Goal: Task Accomplishment & Management: Manage account settings

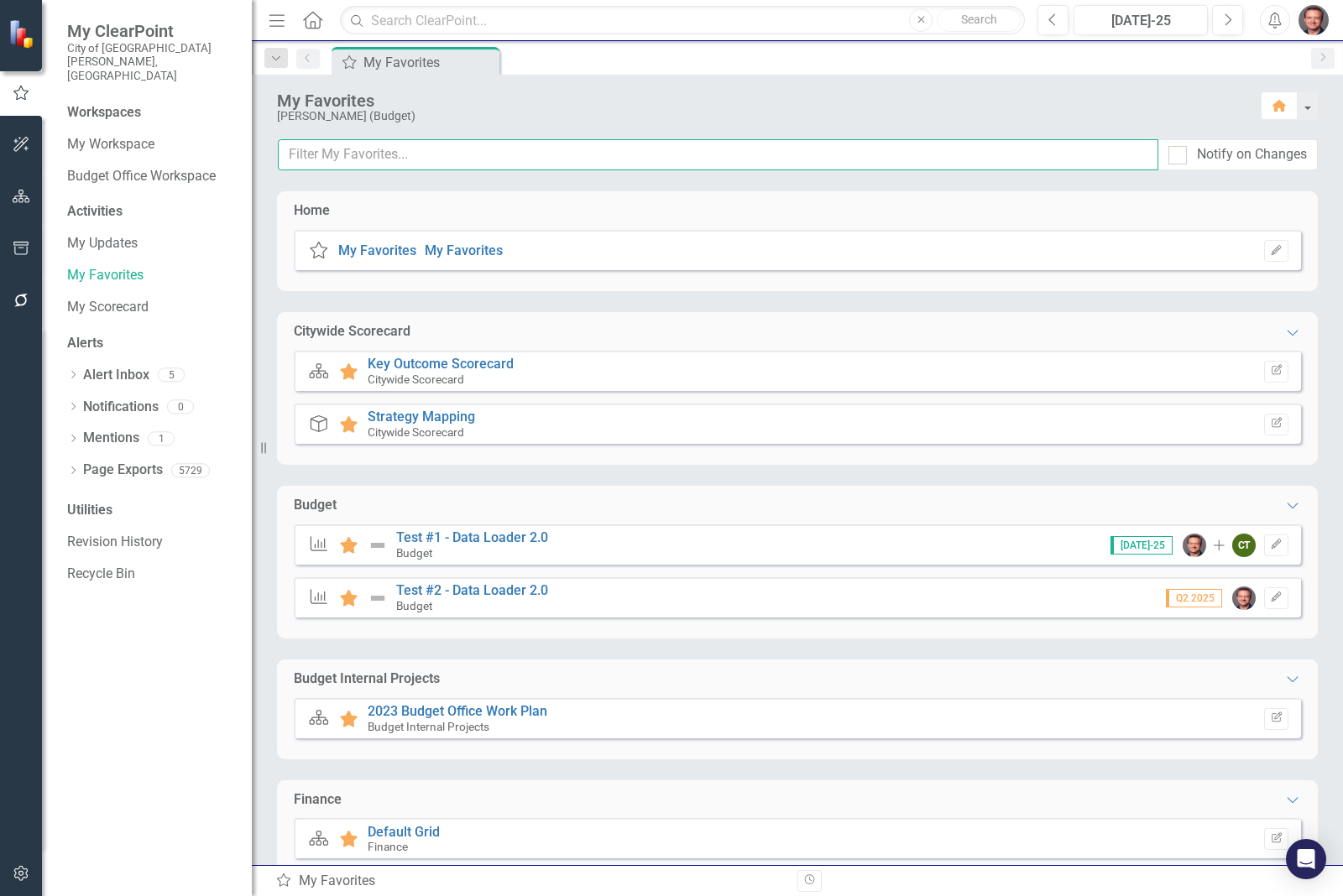
drag, startPoint x: 387, startPoint y: 157, endPoint x: 393, endPoint y: 164, distance: 9.2
click at [387, 157] on input "text" at bounding box center [718, 155] width 881 height 31
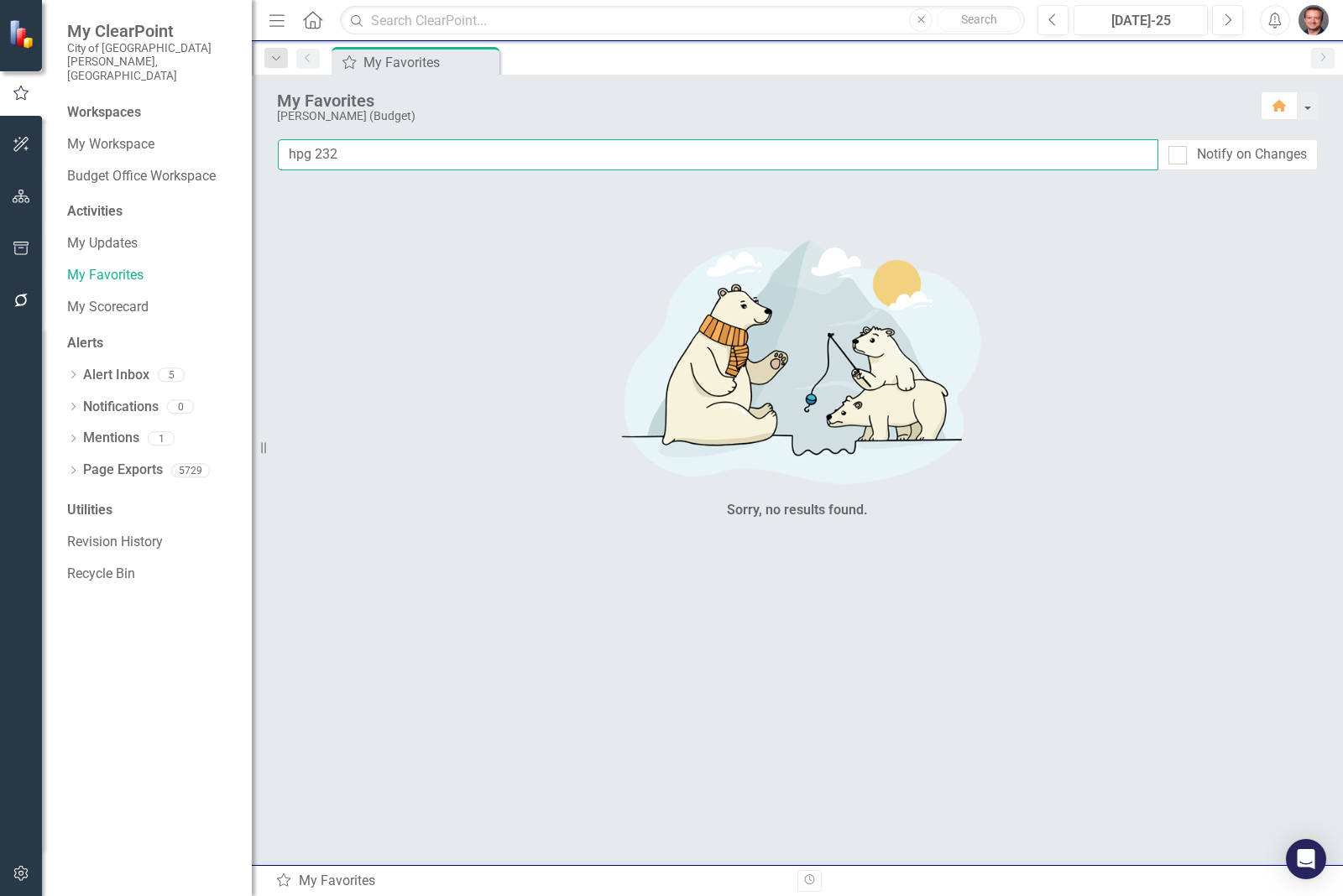
click at [347, 147] on input "hpg 232" at bounding box center [718, 155] width 881 height 31
click at [307, 158] on input "hpg 232" at bounding box center [718, 155] width 881 height 31
drag, startPoint x: 309, startPoint y: 154, endPoint x: 340, endPoint y: 159, distance: 31.4
click at [308, 154] on input "hpg 232" at bounding box center [718, 155] width 881 height 31
drag, startPoint x: 355, startPoint y: 153, endPoint x: 235, endPoint y: 157, distance: 120.1
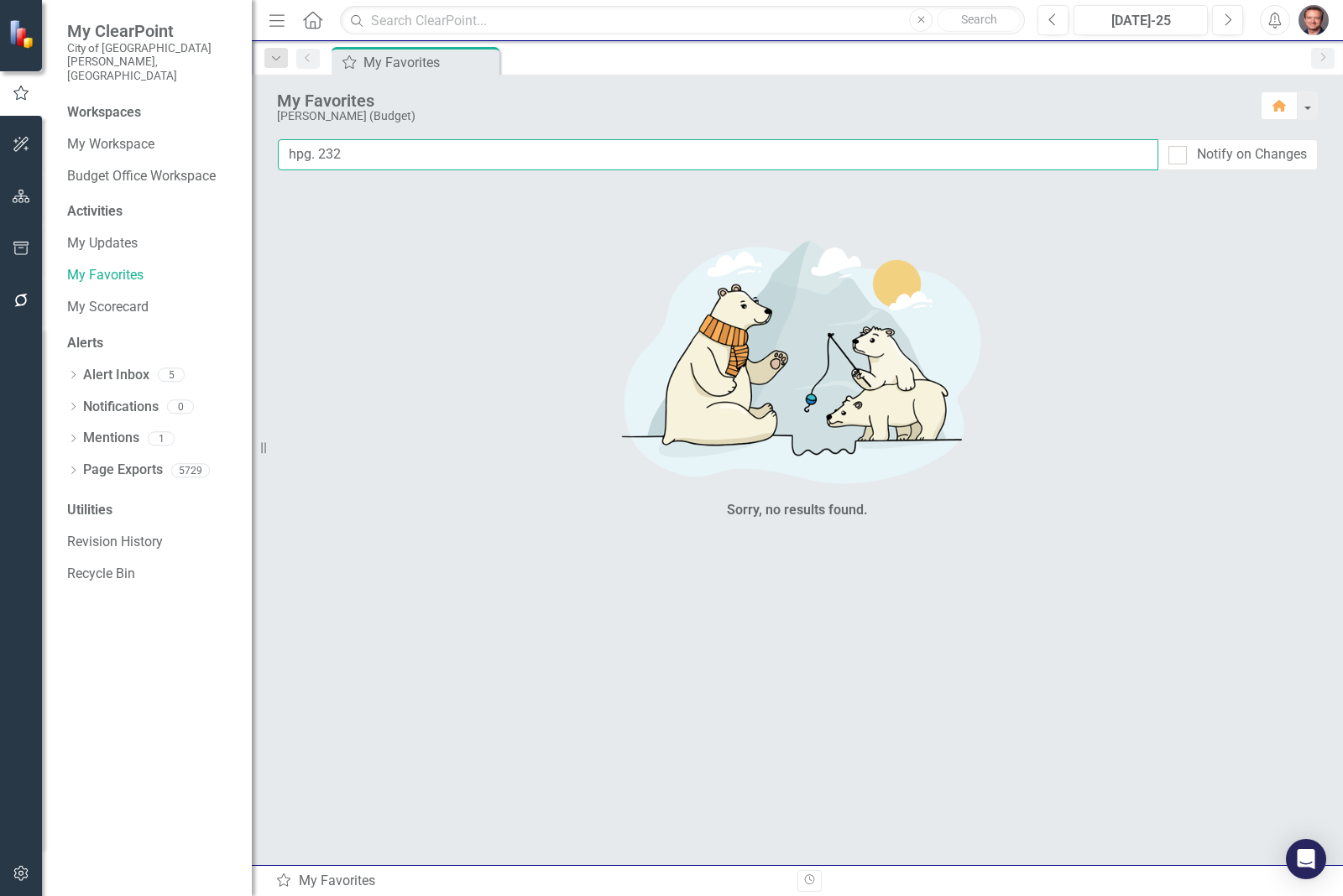
click at [235, 157] on div "My ClearPoint City of [GEOGRAPHIC_DATA][PERSON_NAME], CO Workspaces My Workspac…" at bounding box center [672, 448] width 1343 height 896
type input "hpg. 232"
click at [412, 23] on input "text" at bounding box center [682, 21] width 685 height 30
click at [435, 38] on div "Menu Home Search Close Search Previous [DATE]-25 Next Alerts User Edit Profile …" at bounding box center [797, 21] width 1091 height 41
drag, startPoint x: 435, startPoint y: 22, endPoint x: 472, endPoint y: 9, distance: 39.2
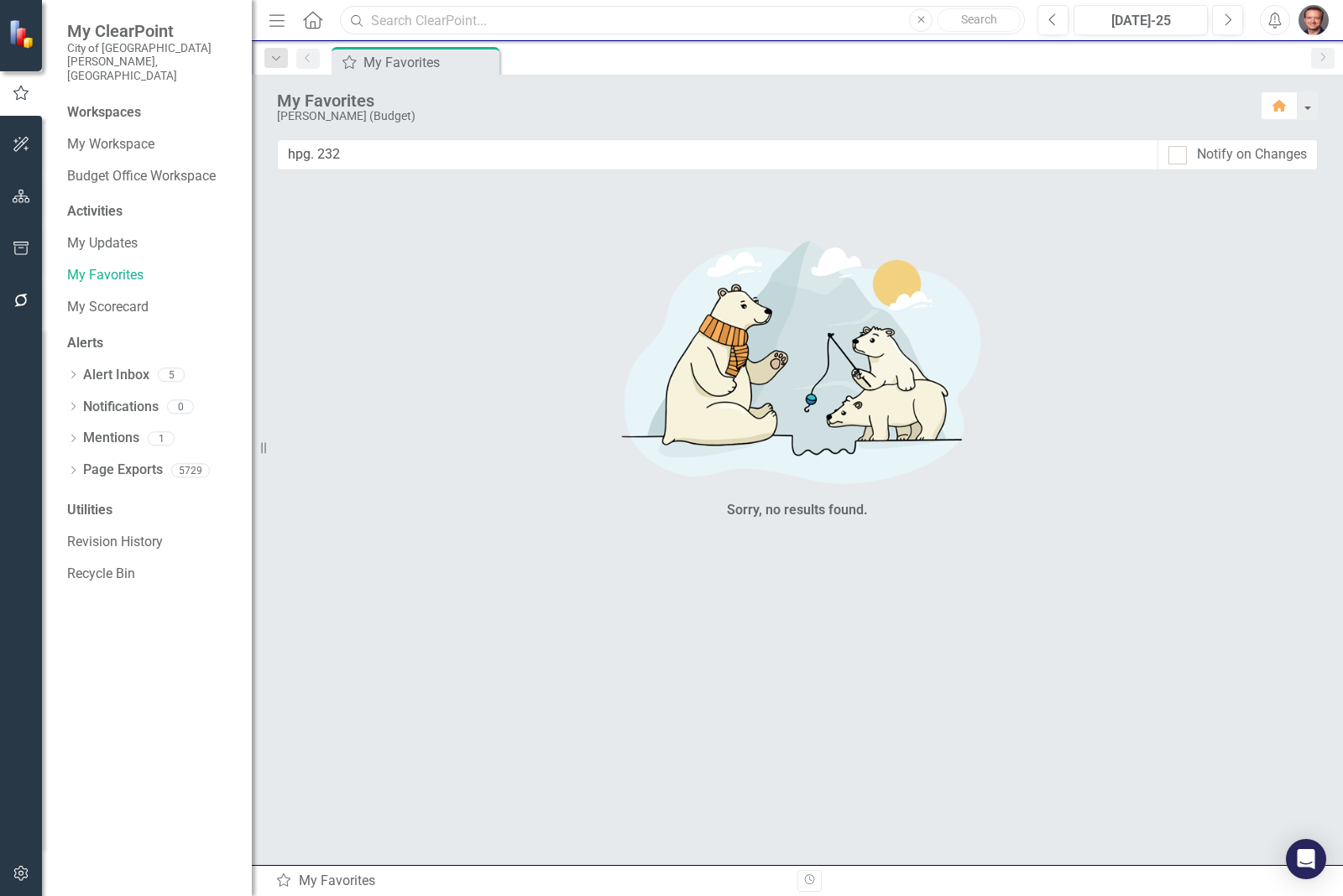
click at [435, 22] on input "text" at bounding box center [682, 21] width 685 height 30
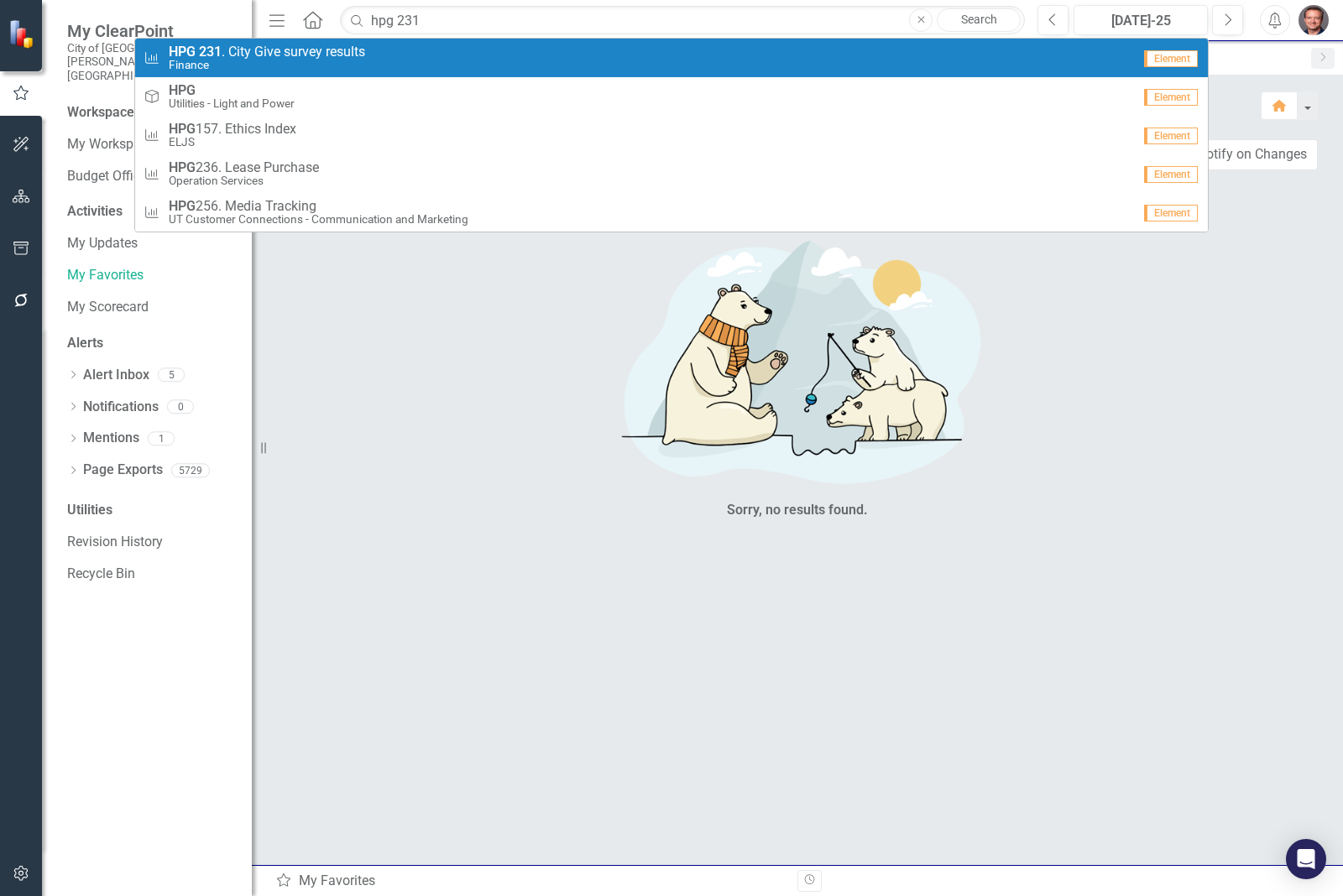
click at [302, 60] on small "Finance" at bounding box center [267, 65] width 197 height 13
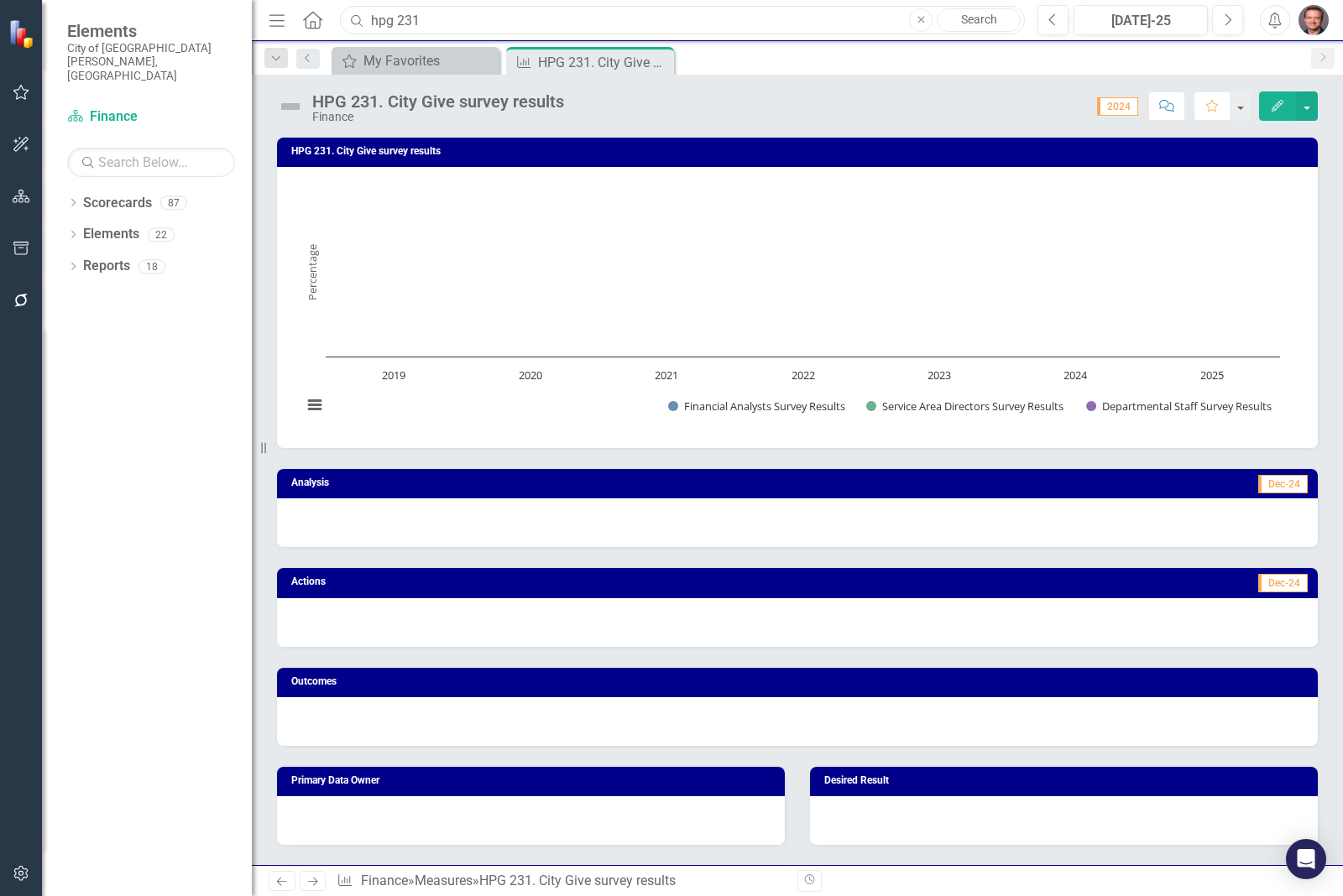
click at [459, 23] on input "hpg 231" at bounding box center [682, 21] width 685 height 30
click at [438, 17] on input "hpg 232" at bounding box center [682, 21] width 685 height 30
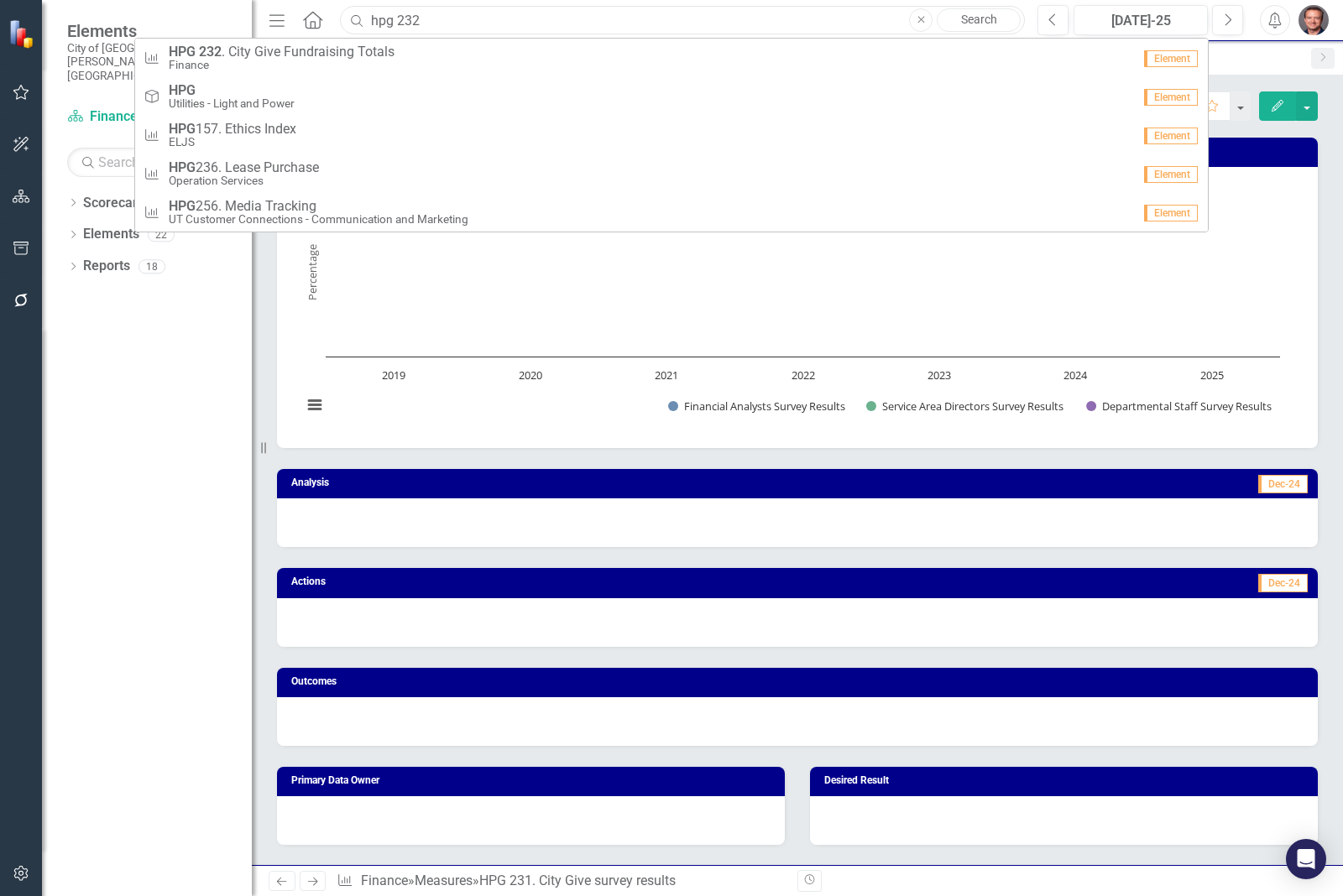
type input "hpg 232"
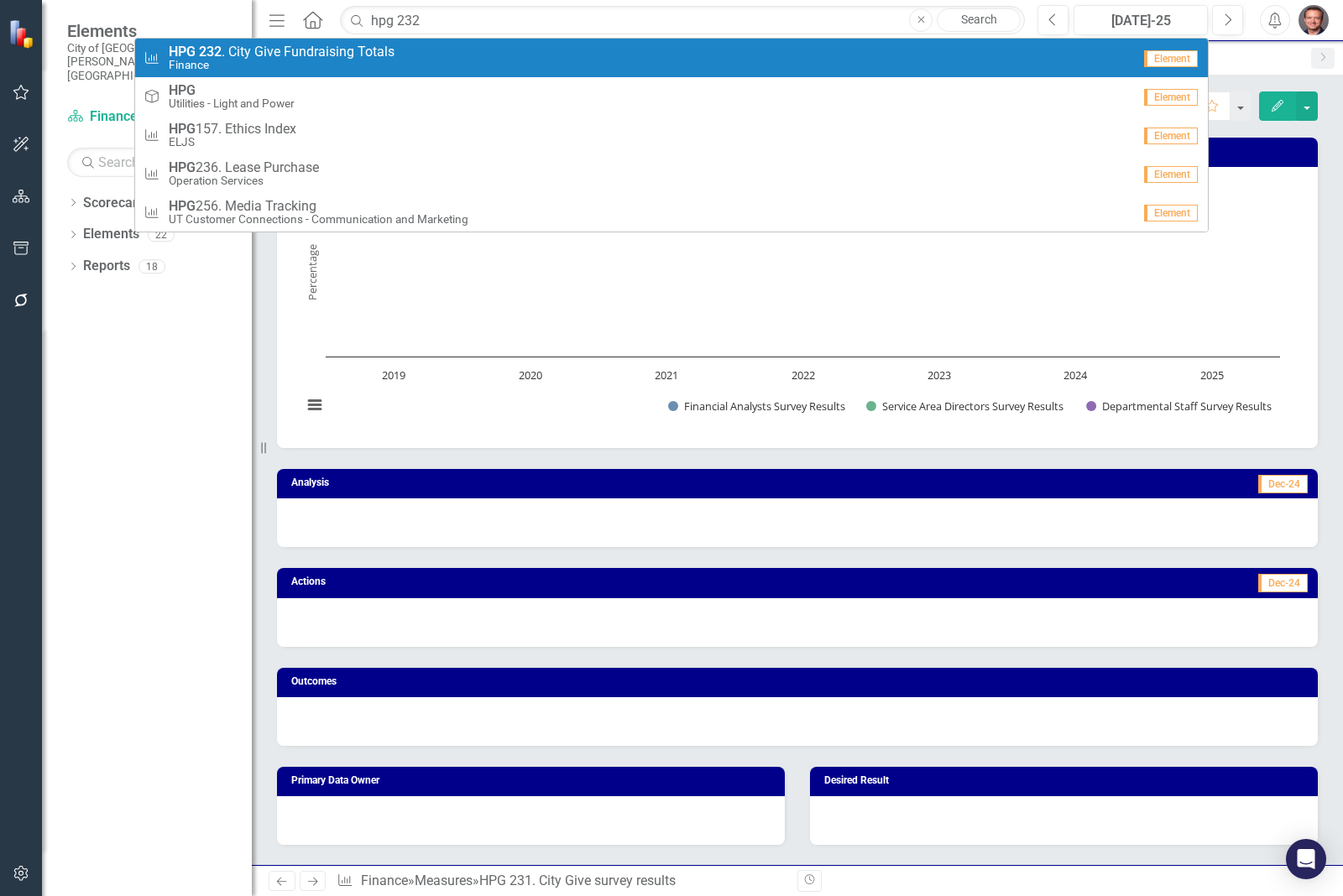
click at [311, 58] on small "Finance" at bounding box center [281, 65] width 226 height 13
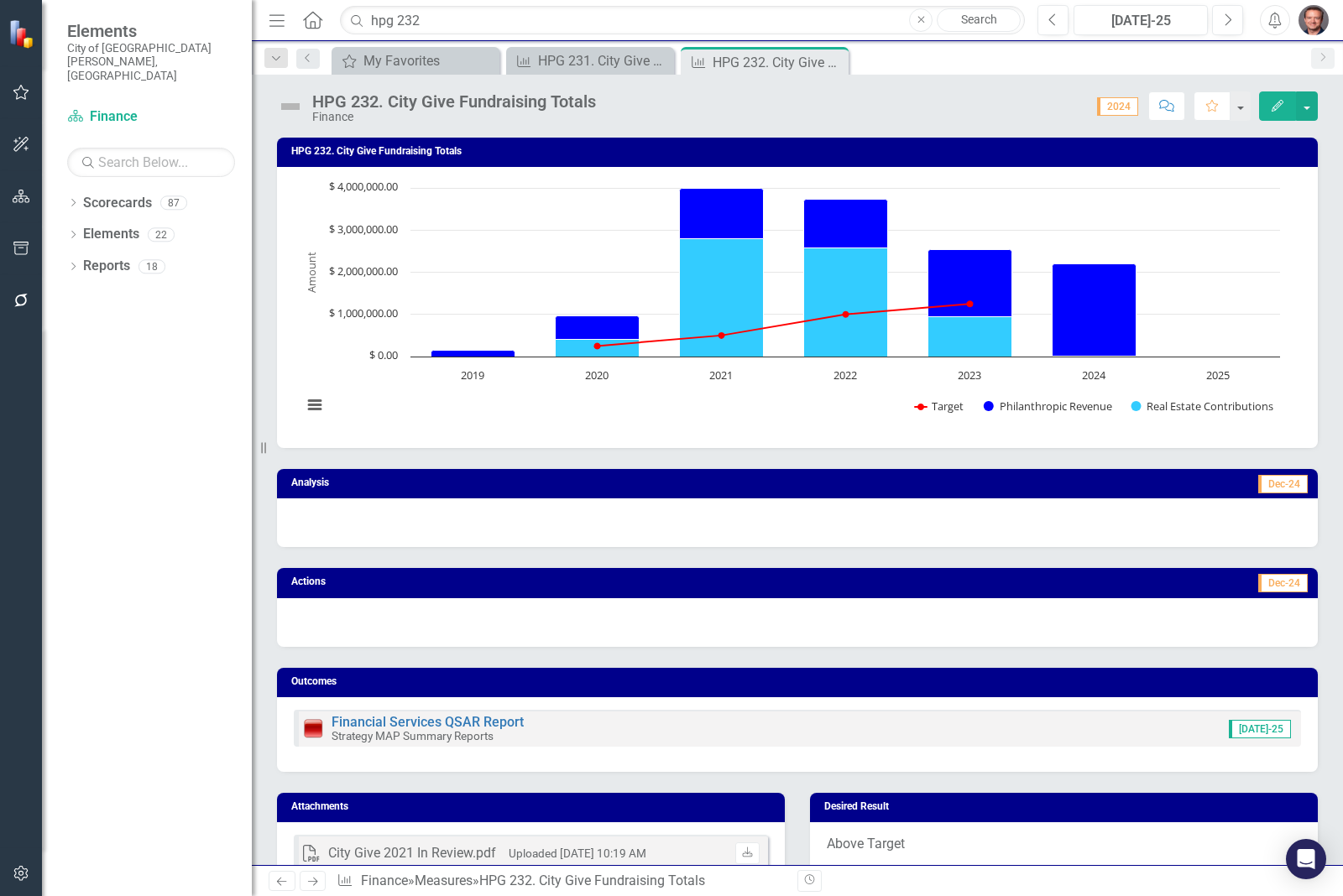
scroll to position [705, 0]
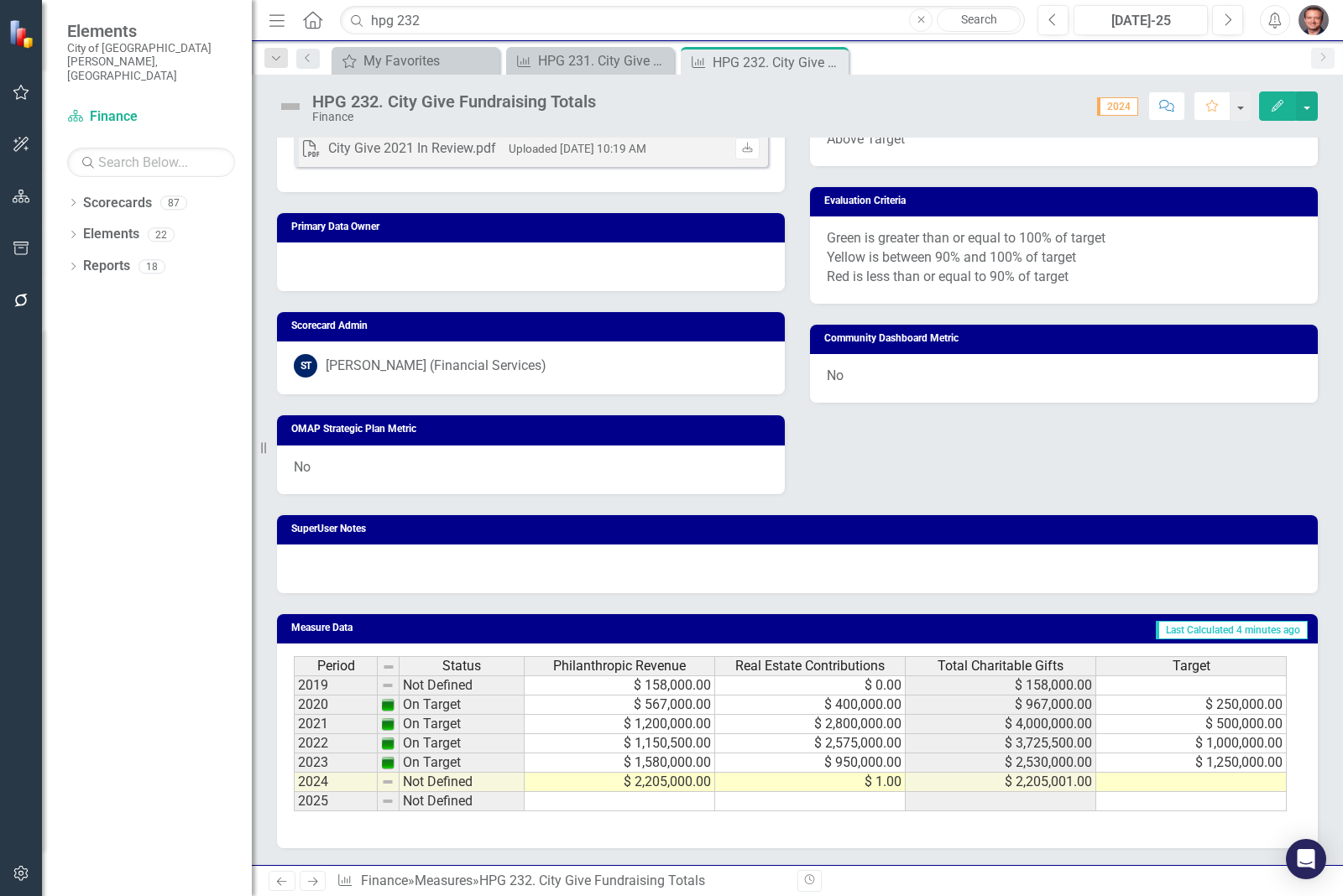
click at [878, 783] on td "$ 1.00" at bounding box center [811, 782] width 191 height 19
click at [882, 783] on td "$ 1.00" at bounding box center [811, 782] width 191 height 19
type textarea "1"
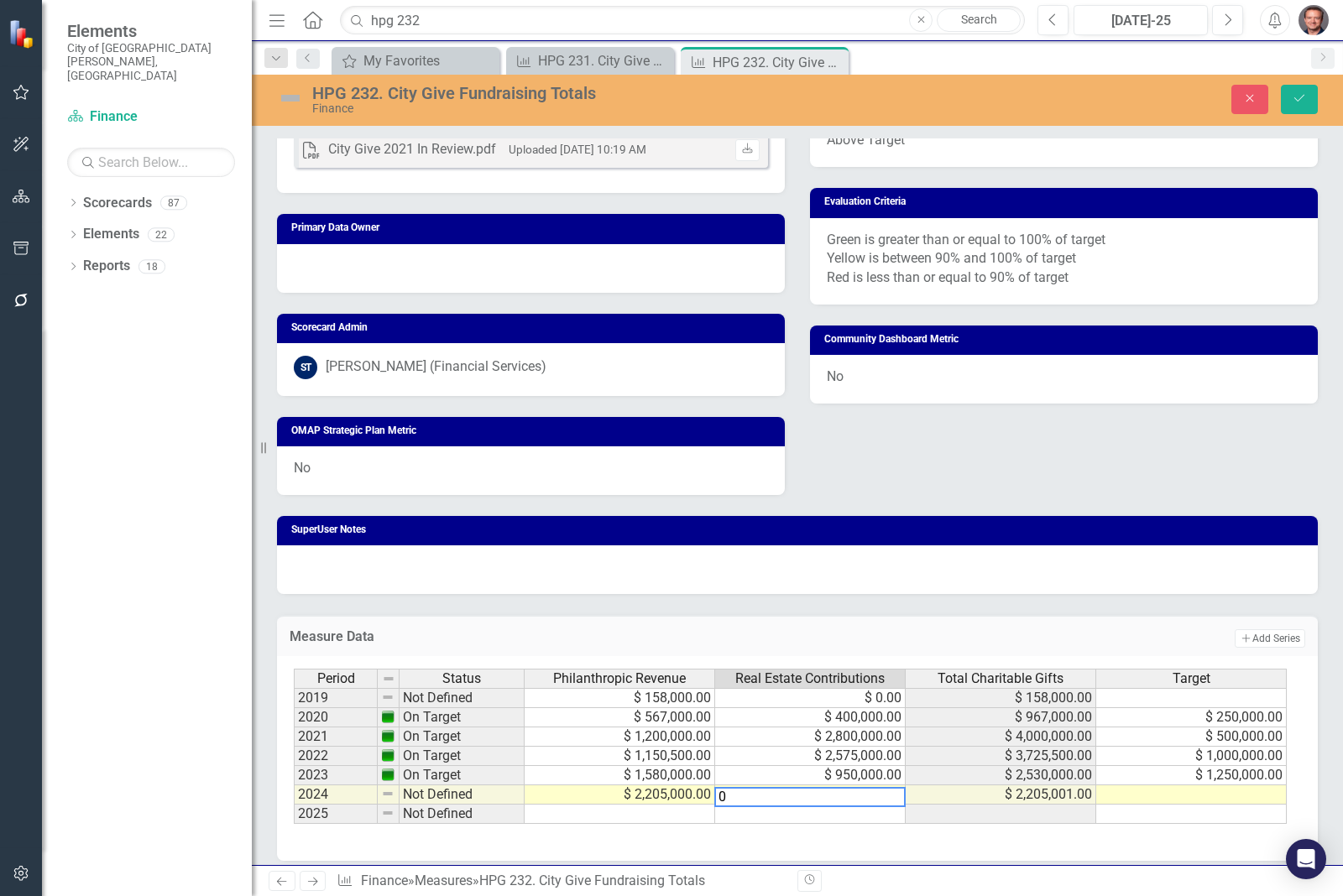
type textarea "0"
click at [962, 795] on td "$ 2,205,001.00" at bounding box center [1001, 794] width 191 height 19
click at [1180, 799] on td at bounding box center [1192, 794] width 191 height 19
click at [1293, 93] on icon "Save" at bounding box center [1299, 98] width 15 height 12
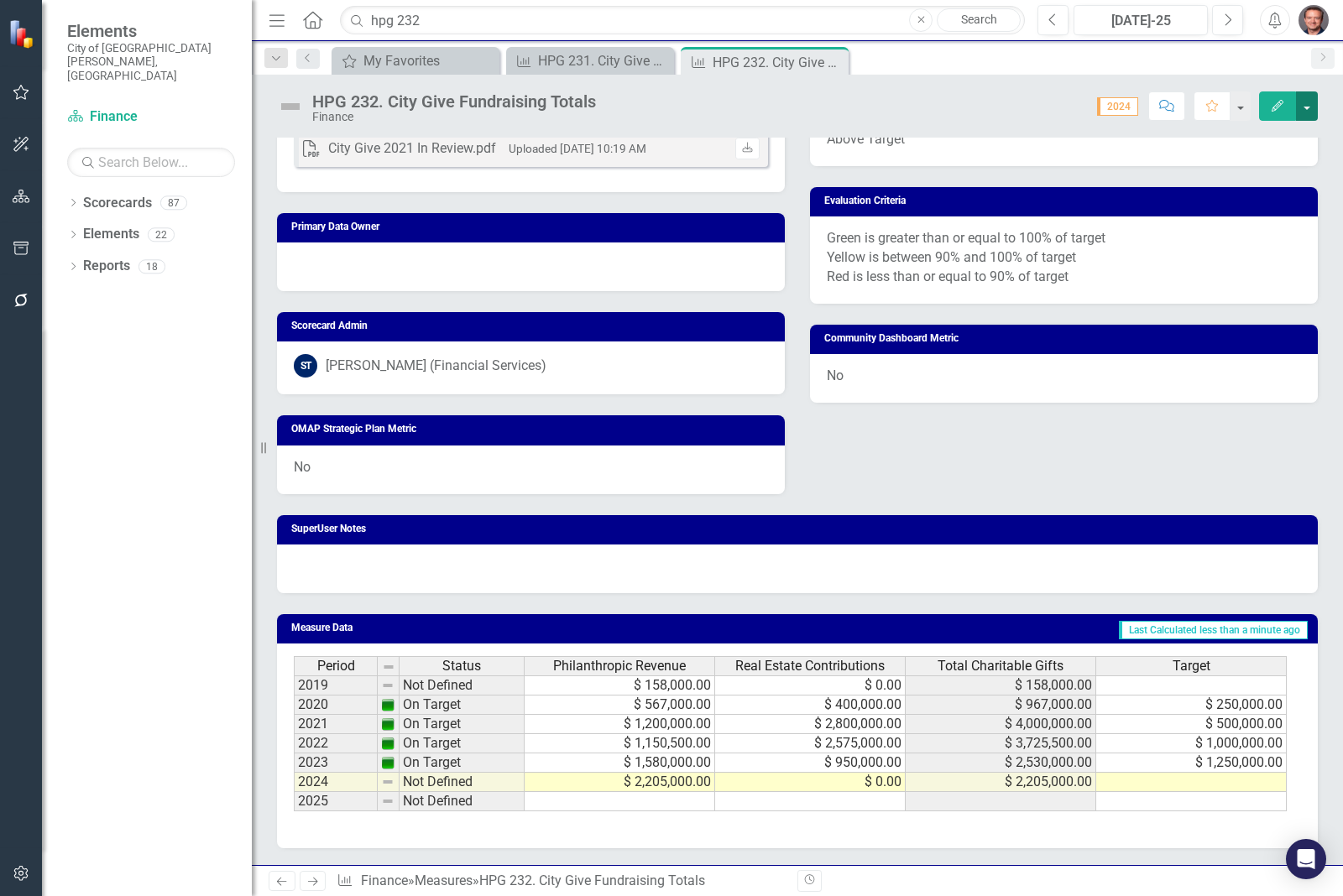
click at [1307, 103] on button "button" at bounding box center [1307, 106] width 22 height 30
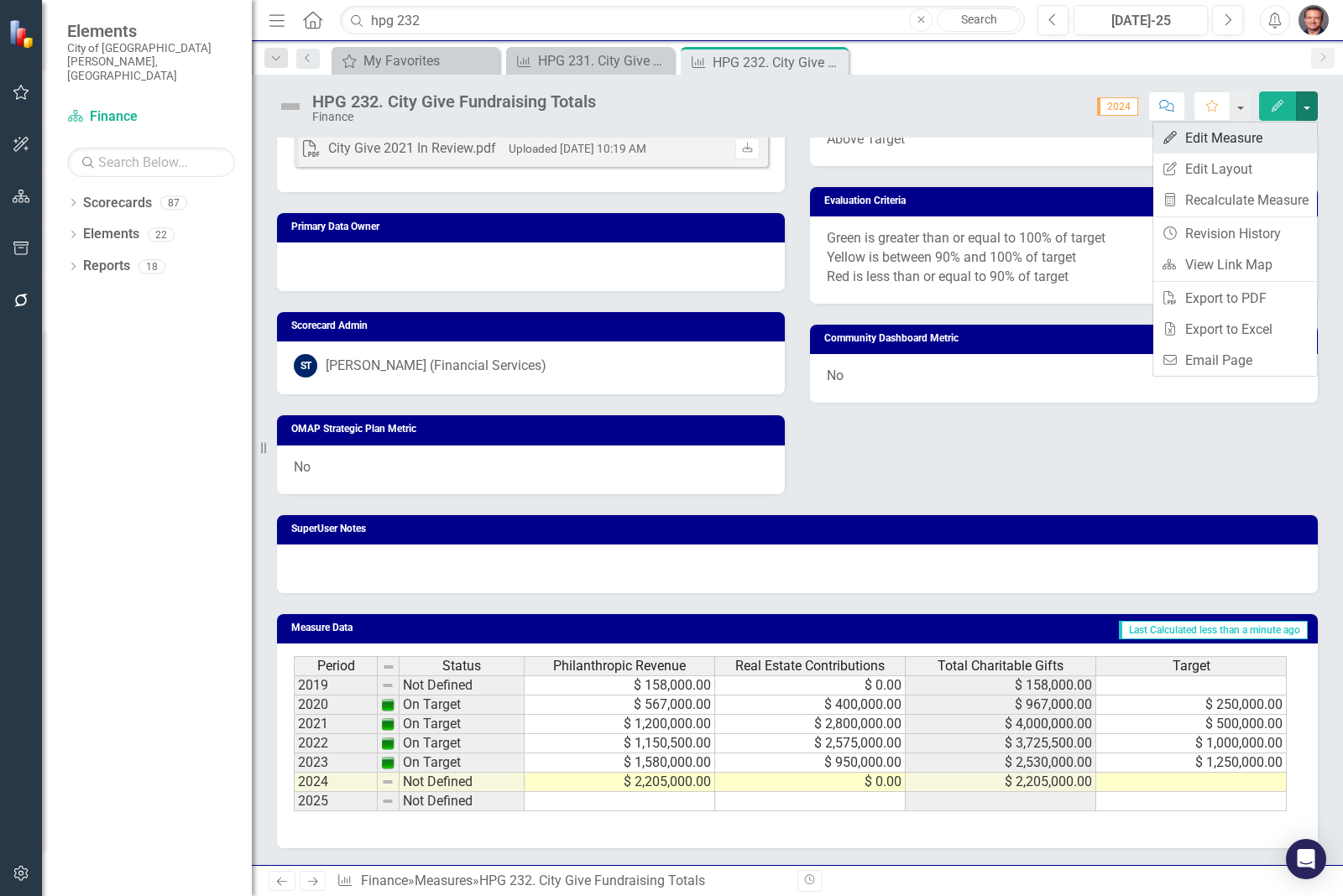
click at [1225, 139] on link "Edit Edit Measure" at bounding box center [1235, 138] width 164 height 31
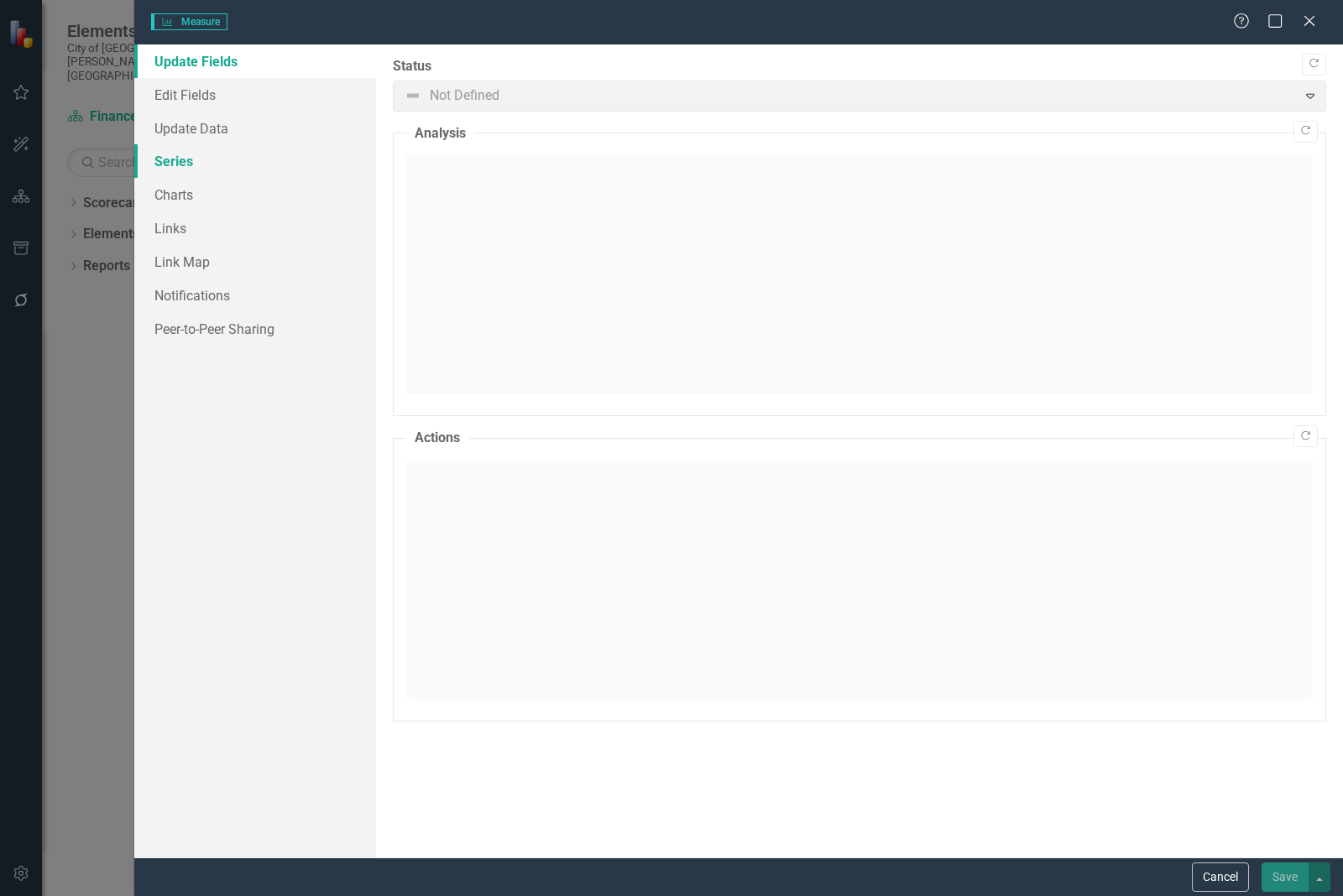
click at [161, 158] on link "Series" at bounding box center [254, 161] width 242 height 33
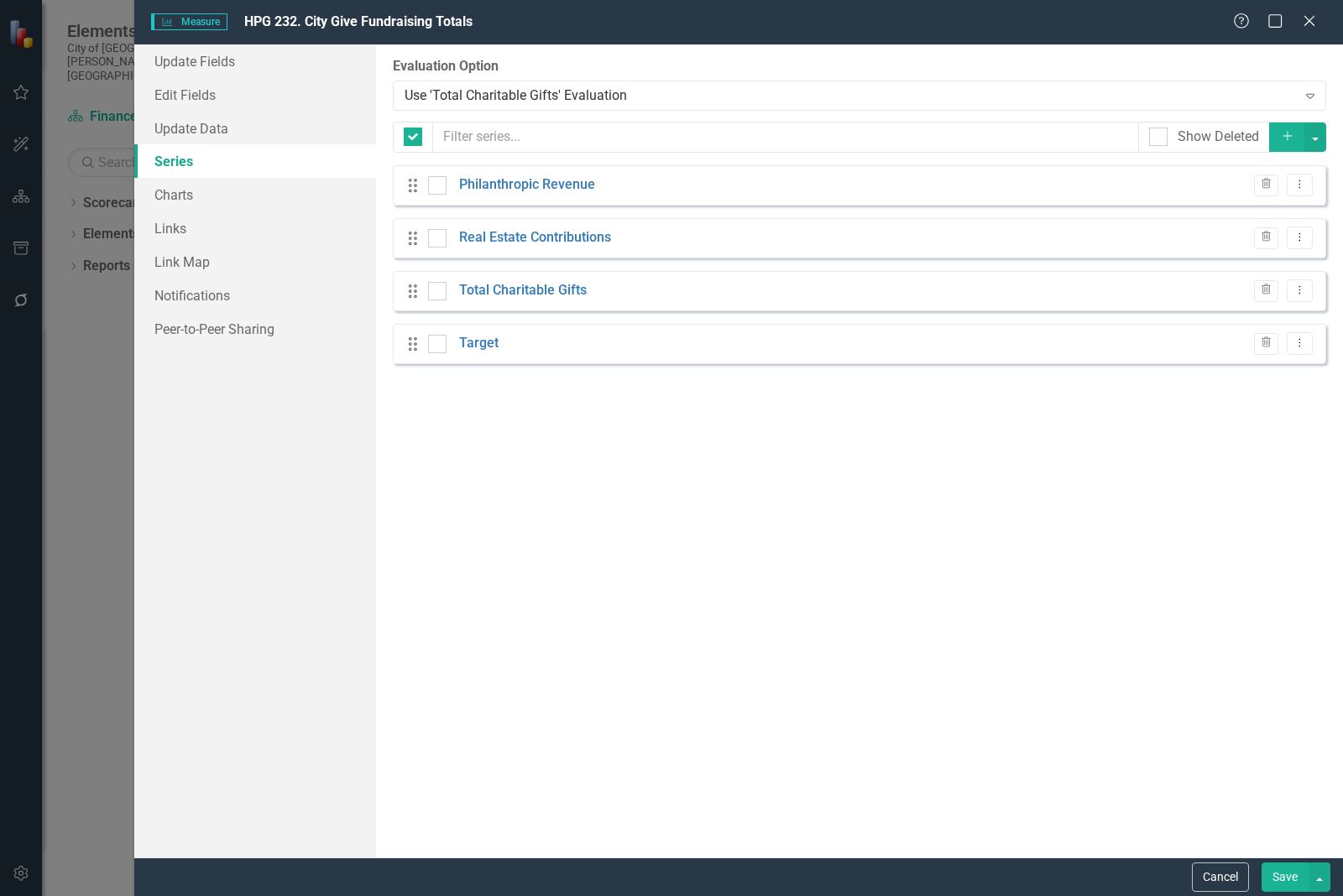
checkbox input "false"
click at [441, 345] on div at bounding box center [437, 344] width 19 height 19
click at [439, 345] on input "checkbox" at bounding box center [433, 341] width 11 height 11
click at [414, 342] on icon "Drag" at bounding box center [413, 344] width 22 height 17
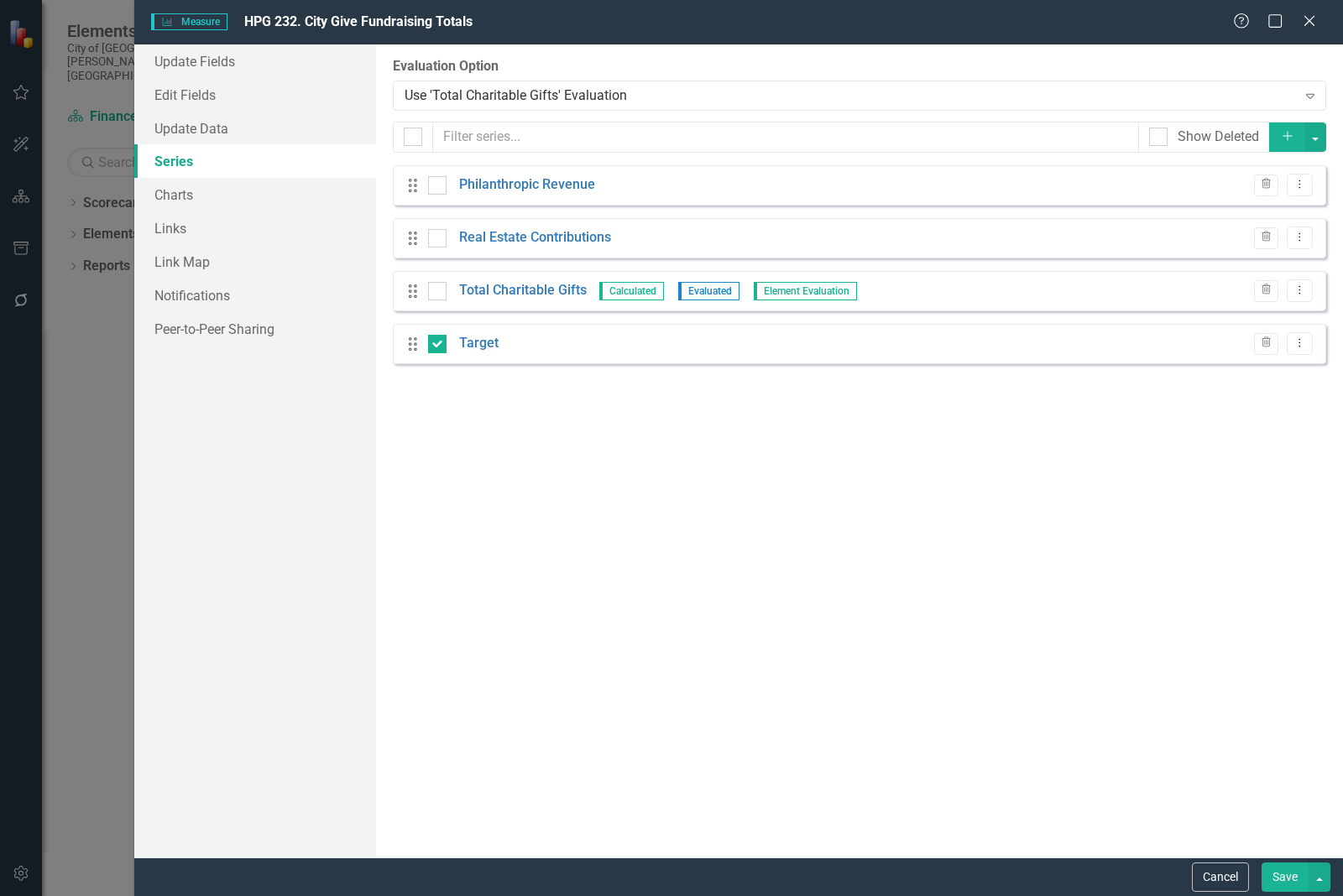
click at [415, 355] on div "Drag Target Trash Dropdown Menu" at bounding box center [859, 343] width 933 height 40
click at [413, 345] on icon "Drag" at bounding box center [413, 344] width 22 height 17
click at [1302, 353] on button "Dropdown Menu" at bounding box center [1300, 343] width 26 height 22
click at [1217, 437] on link "Trash Delete Measure Series" at bounding box center [1217, 434] width 191 height 31
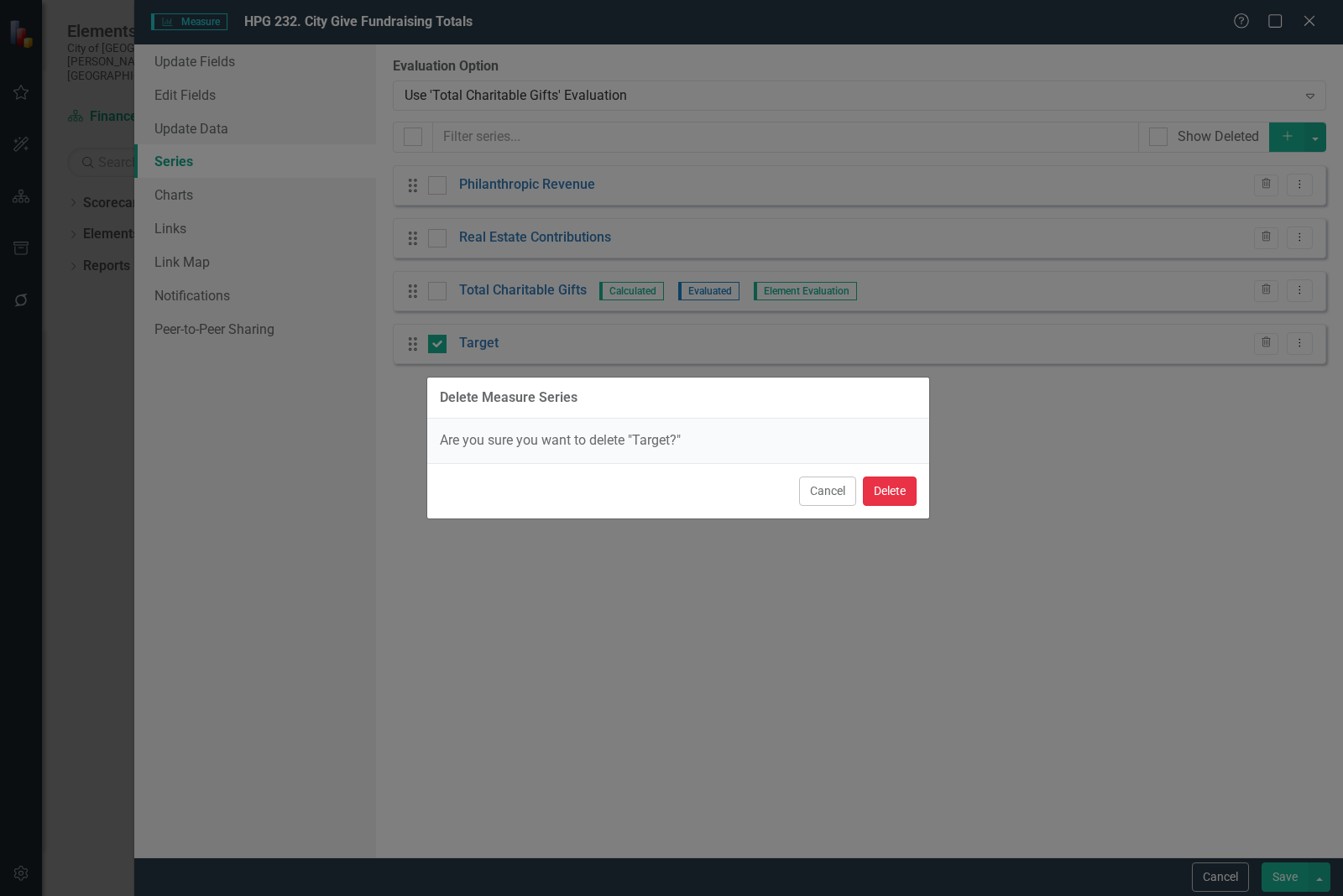
click at [888, 498] on button "Delete" at bounding box center [890, 491] width 54 height 30
checkbox input "false"
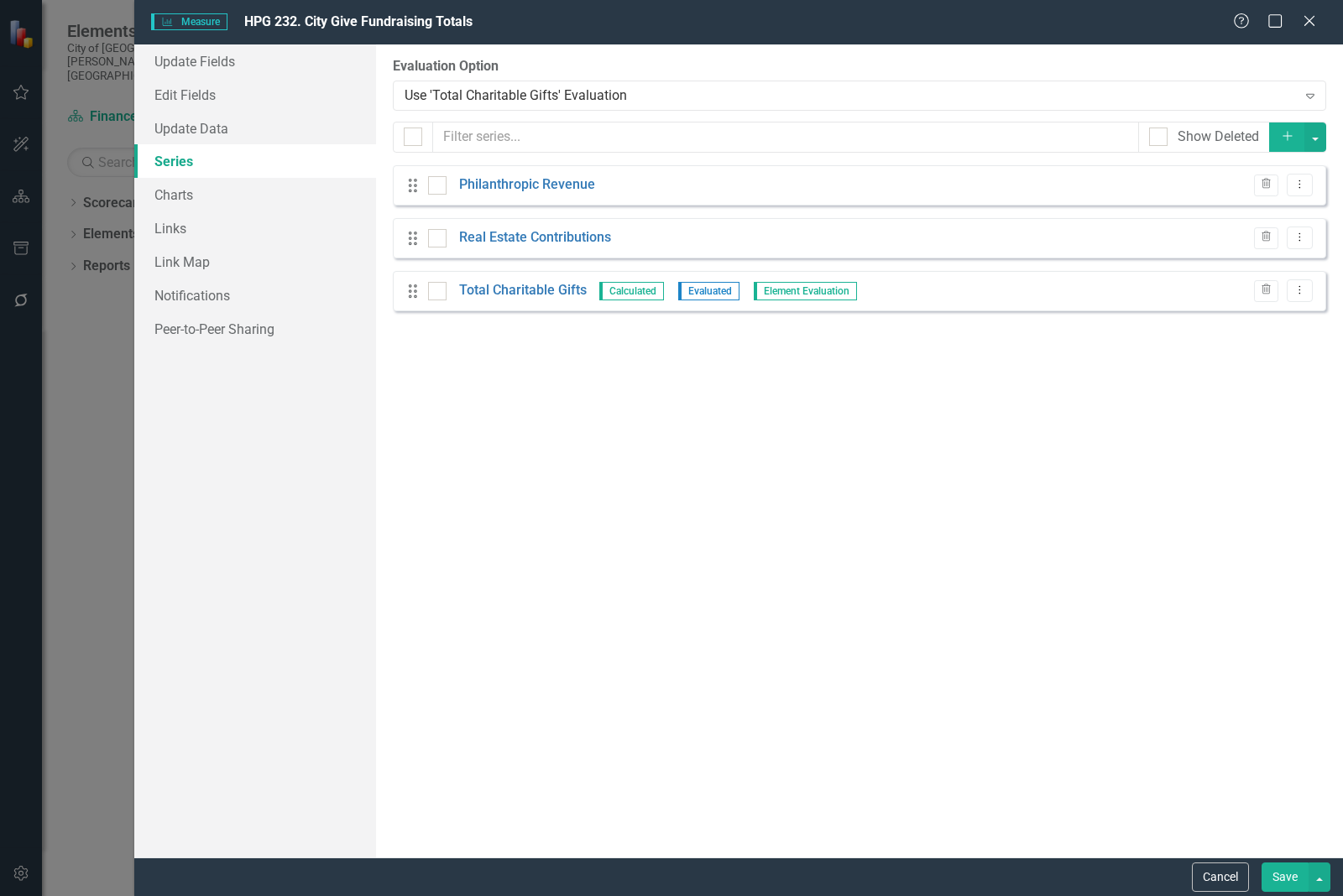
click at [1291, 874] on button "Save" at bounding box center [1285, 877] width 47 height 30
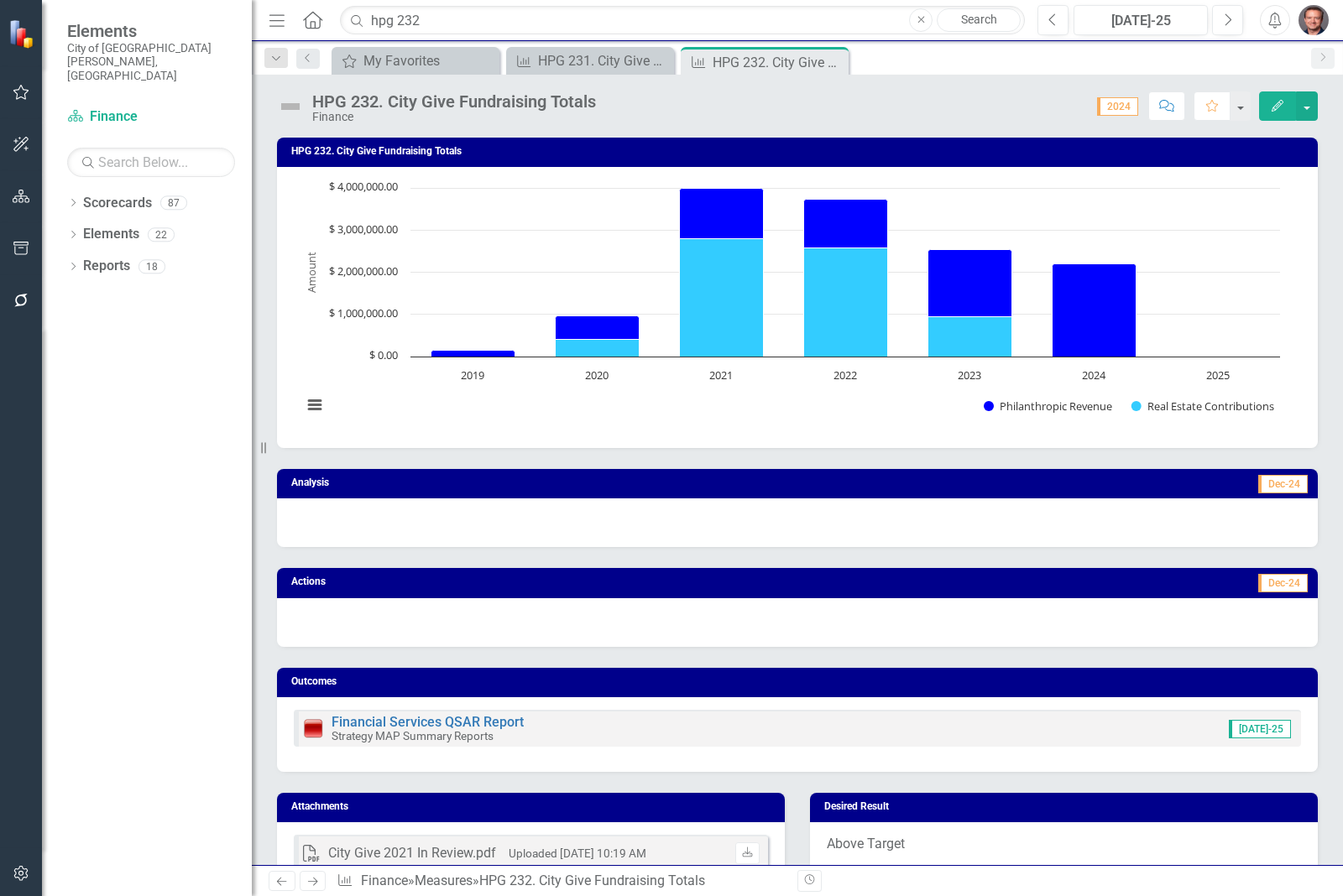
click at [974, 527] on div at bounding box center [797, 523] width 1041 height 49
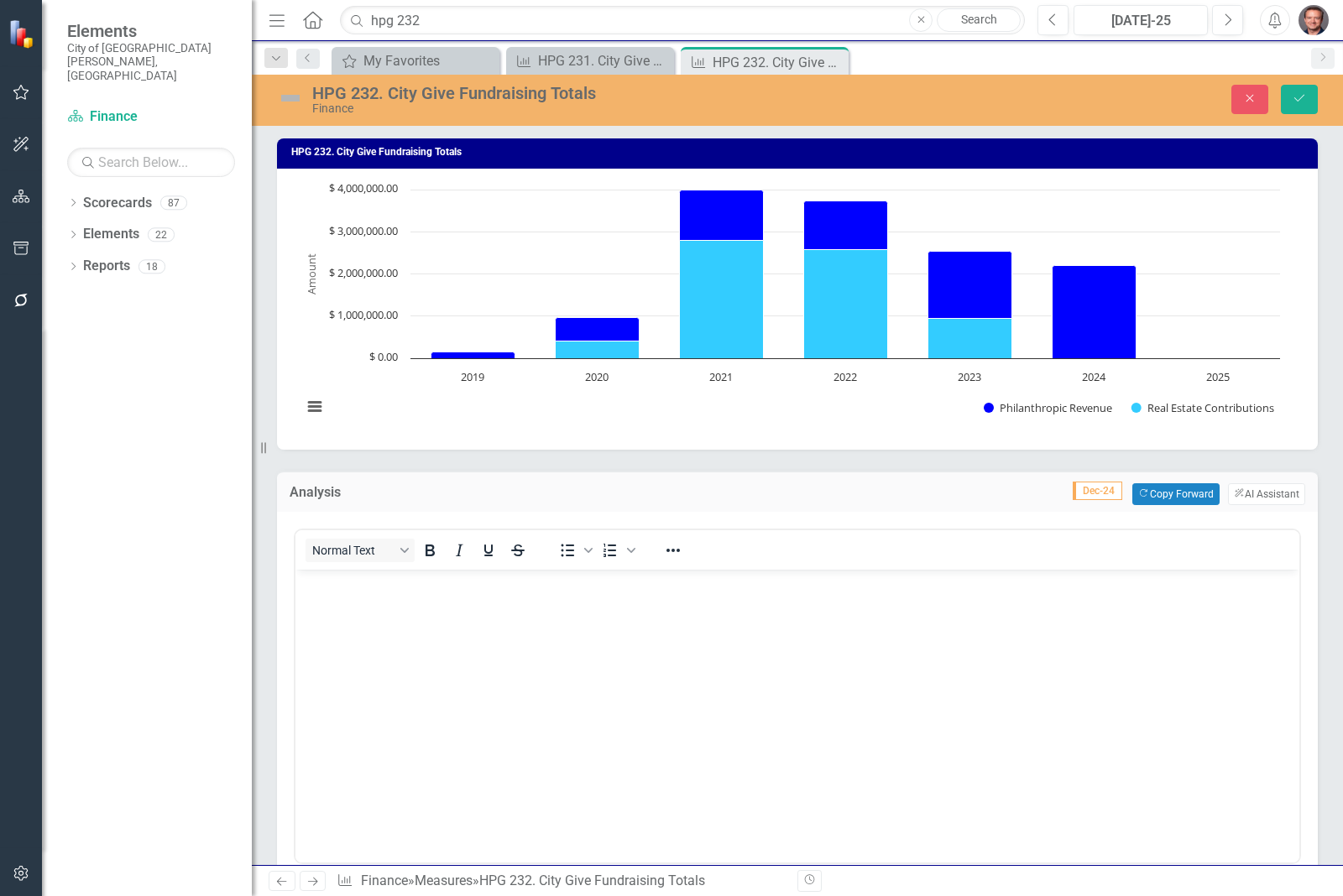
scroll to position [105, 0]
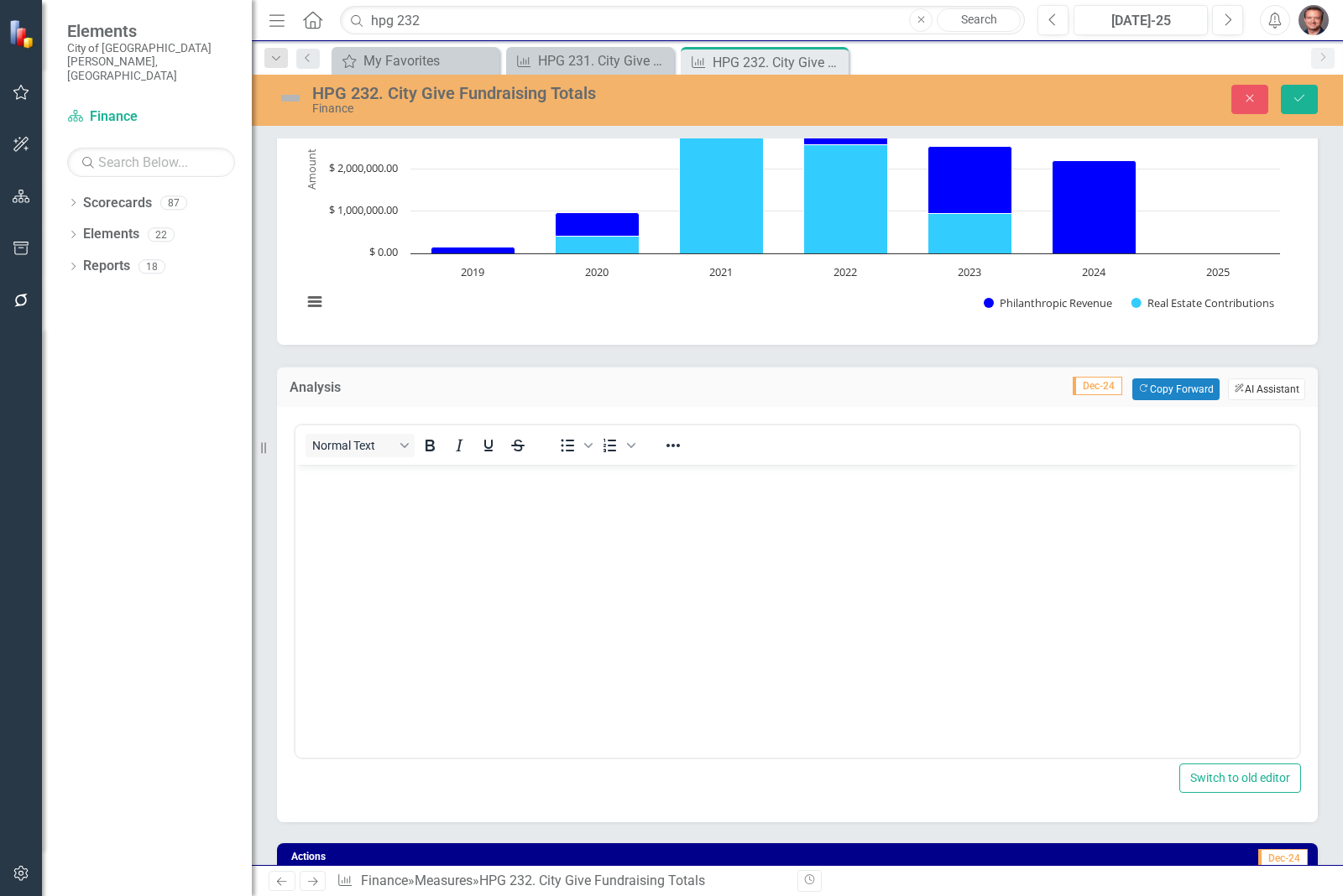
click at [1251, 385] on button "ClearPoint AI AI Assistant" at bounding box center [1267, 389] width 77 height 22
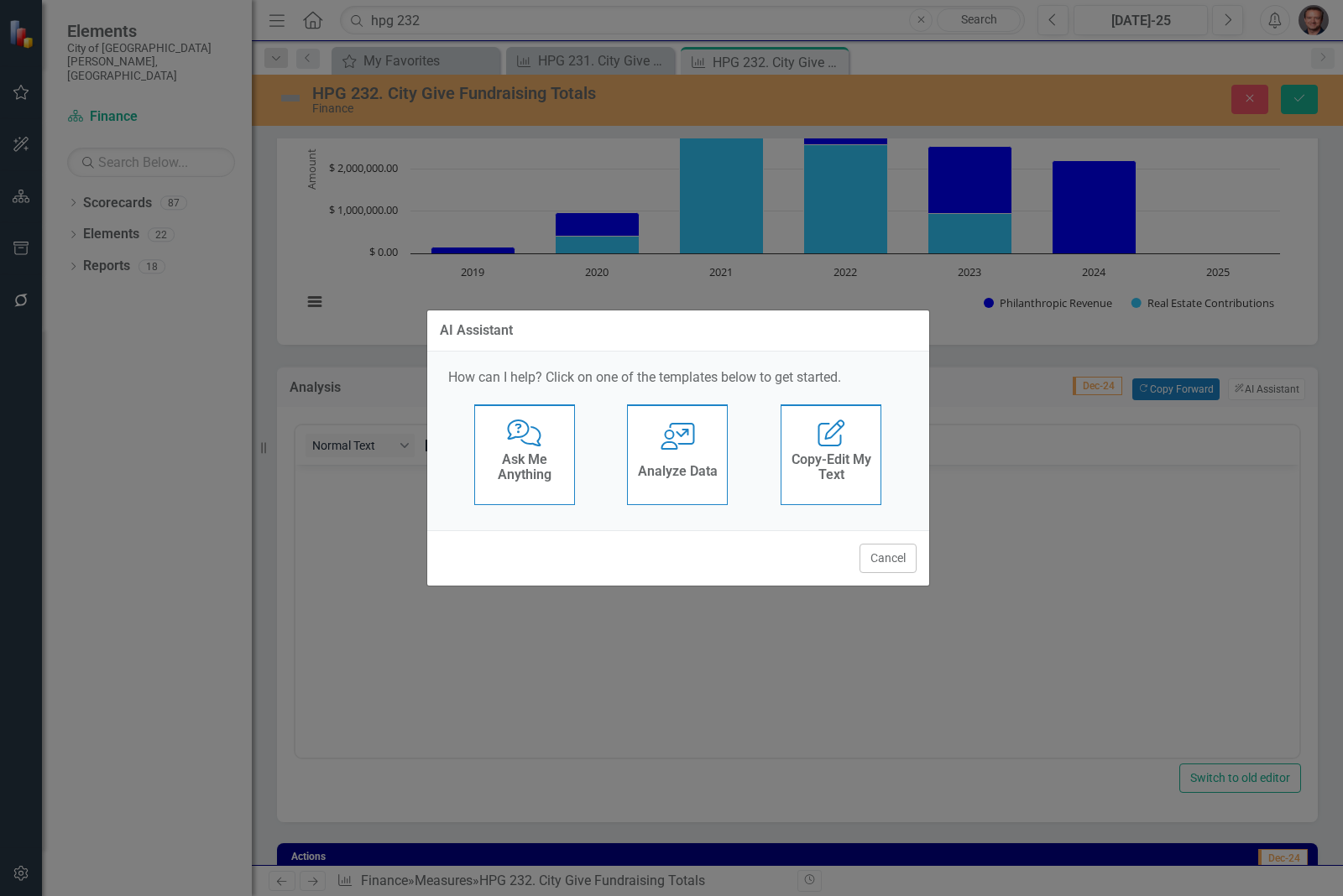
click at [704, 467] on h4 "Analyze Data" at bounding box center [678, 471] width 80 height 15
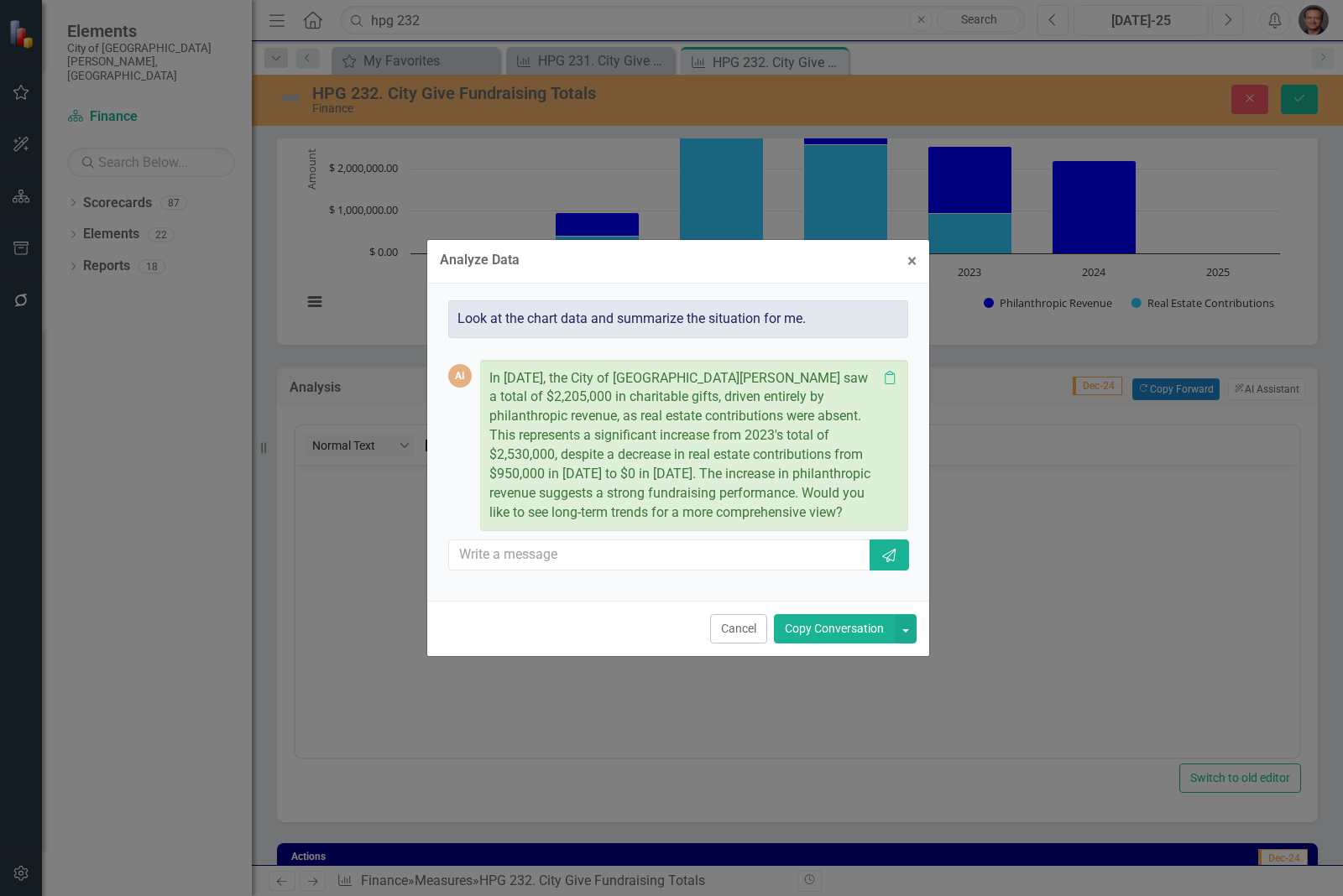
drag, startPoint x: 821, startPoint y: 631, endPoint x: 519, endPoint y: 173, distance: 548.6
click at [821, 631] on button "Copy Conversation" at bounding box center [834, 629] width 120 height 30
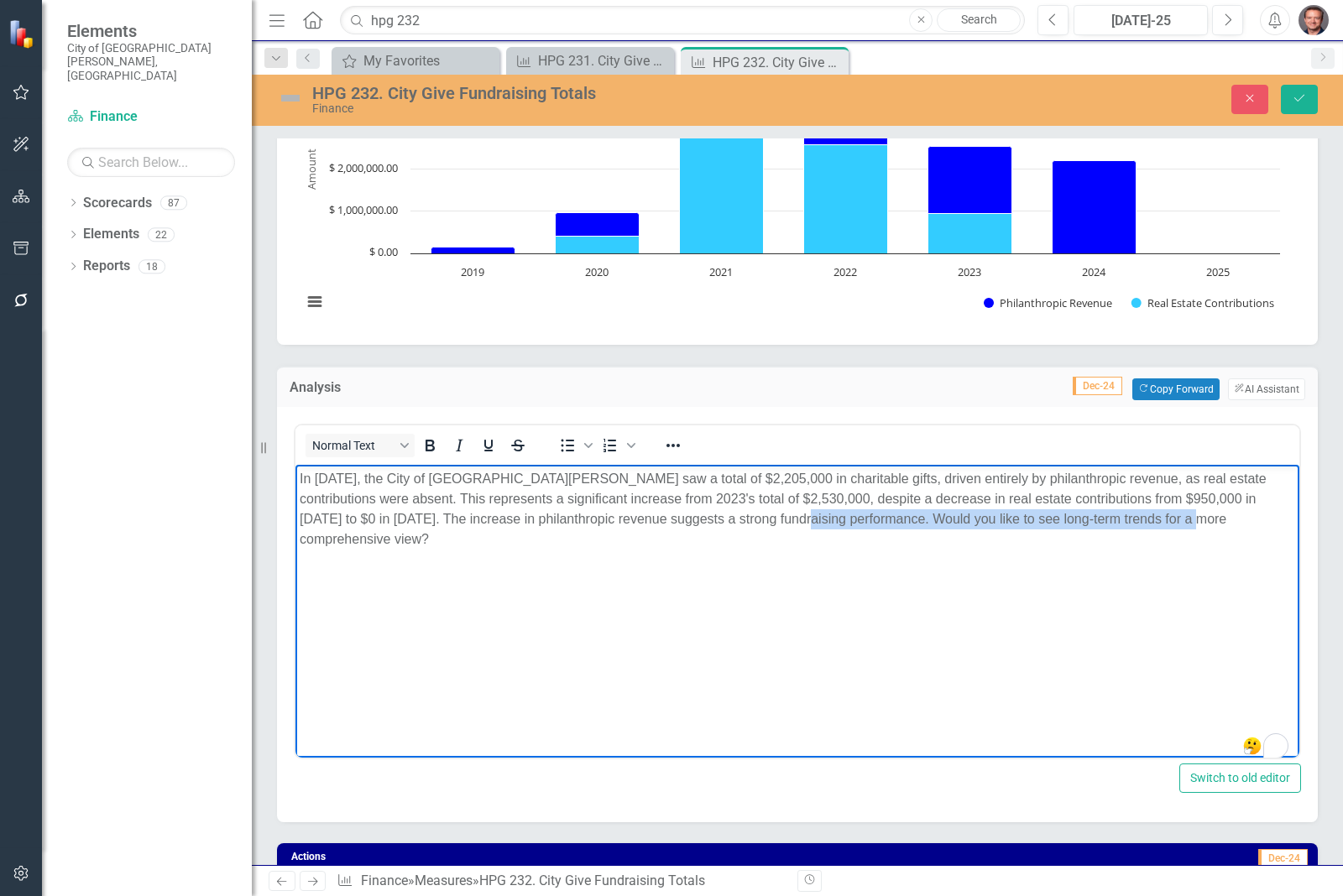
drag, startPoint x: 1139, startPoint y: 519, endPoint x: 728, endPoint y: 537, distance: 411.4
click at [722, 535] on body "In [DATE], the City of [GEOGRAPHIC_DATA][PERSON_NAME] saw a total of $2,205,000…" at bounding box center [797, 590] width 1004 height 252
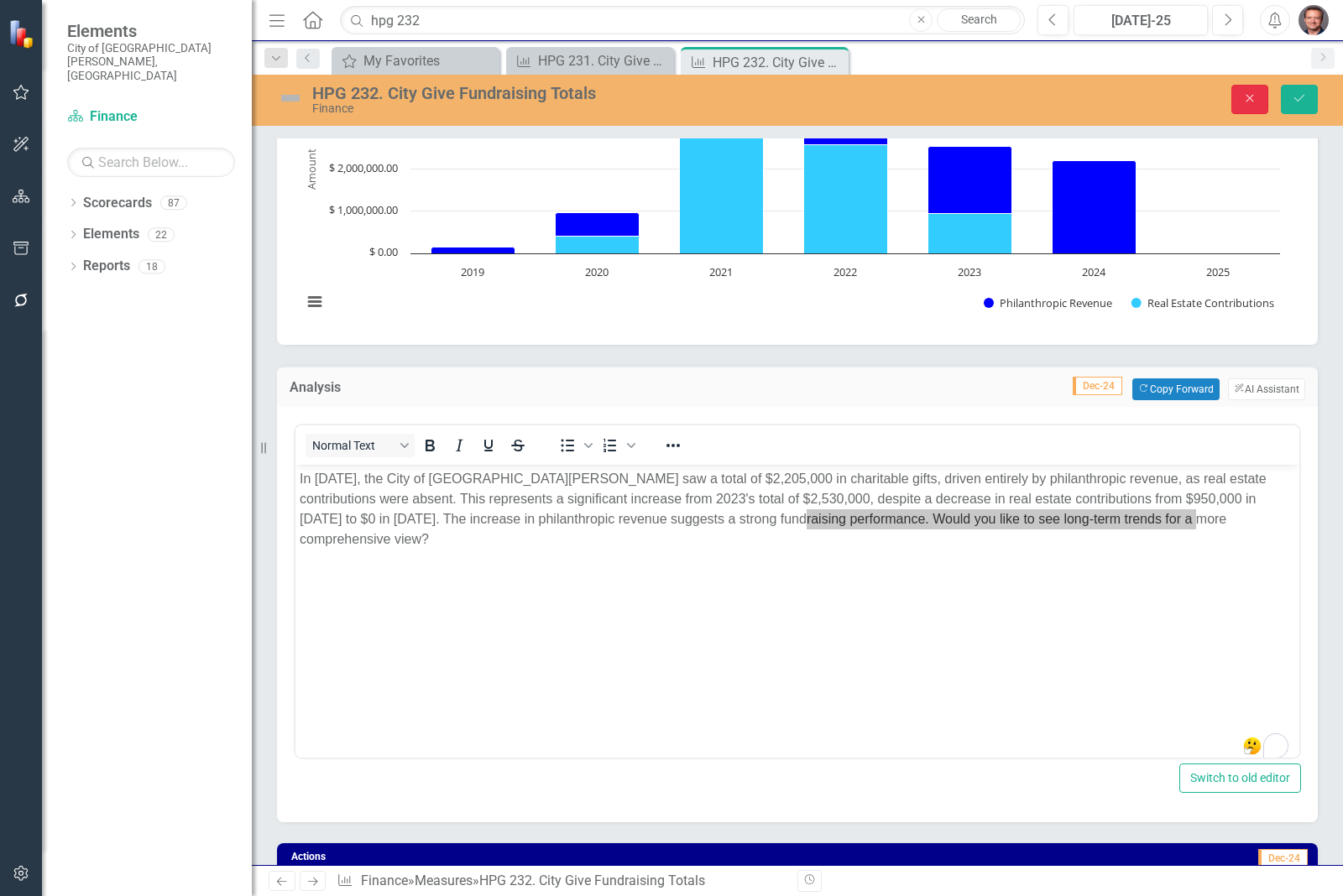
click at [1244, 102] on icon "Close" at bounding box center [1250, 98] width 15 height 12
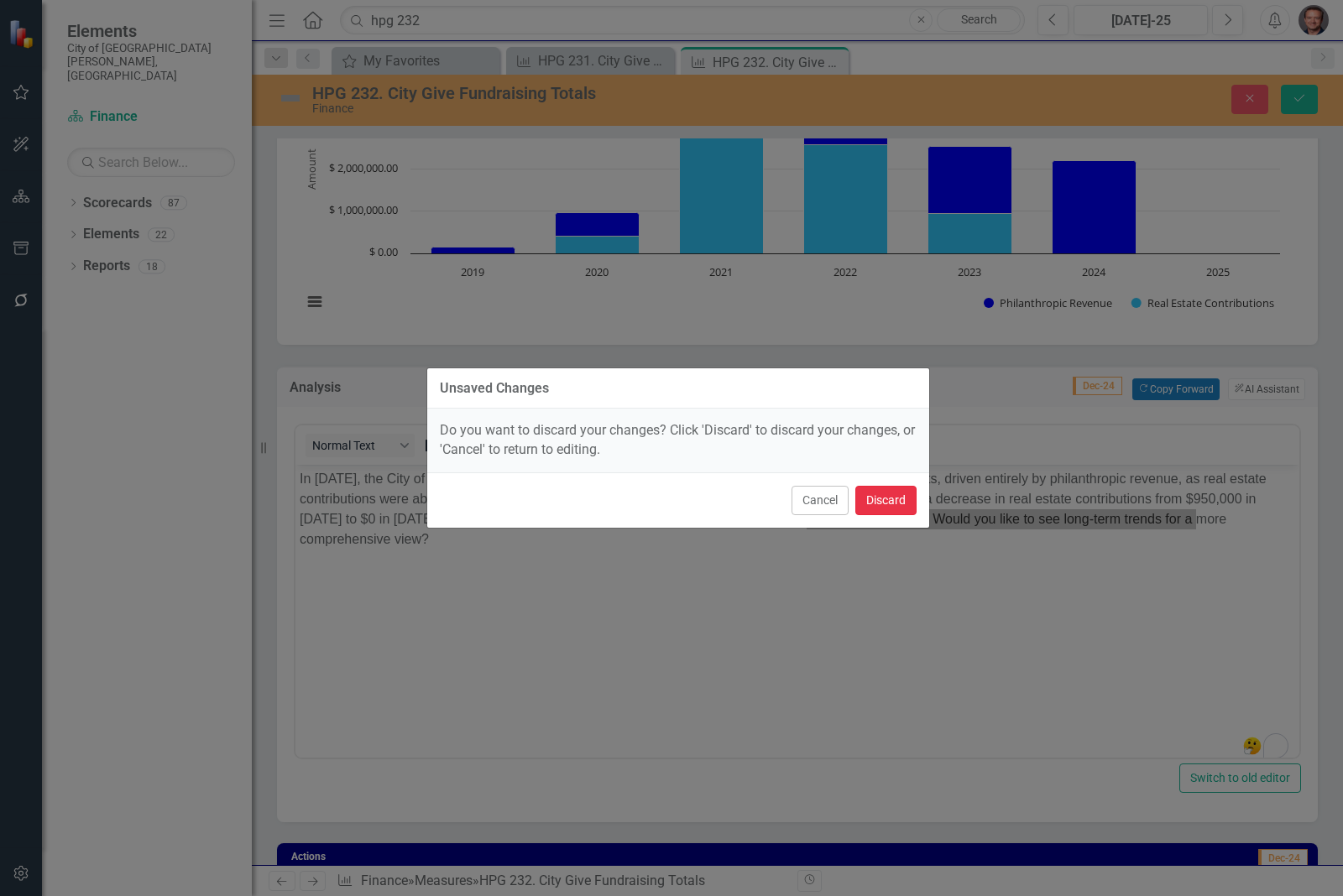
click at [882, 505] on button "Discard" at bounding box center [886, 501] width 61 height 30
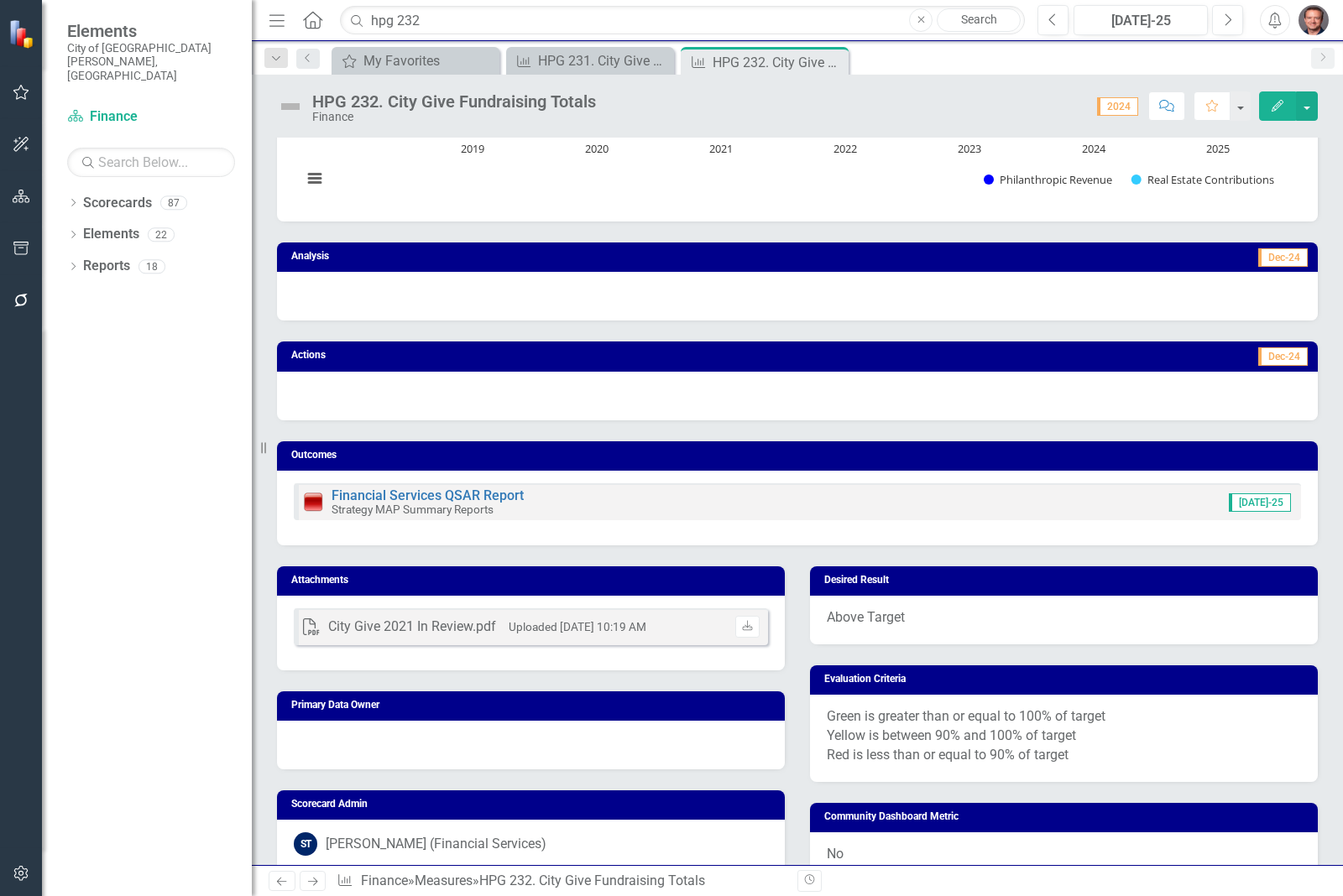
scroll to position [0, 0]
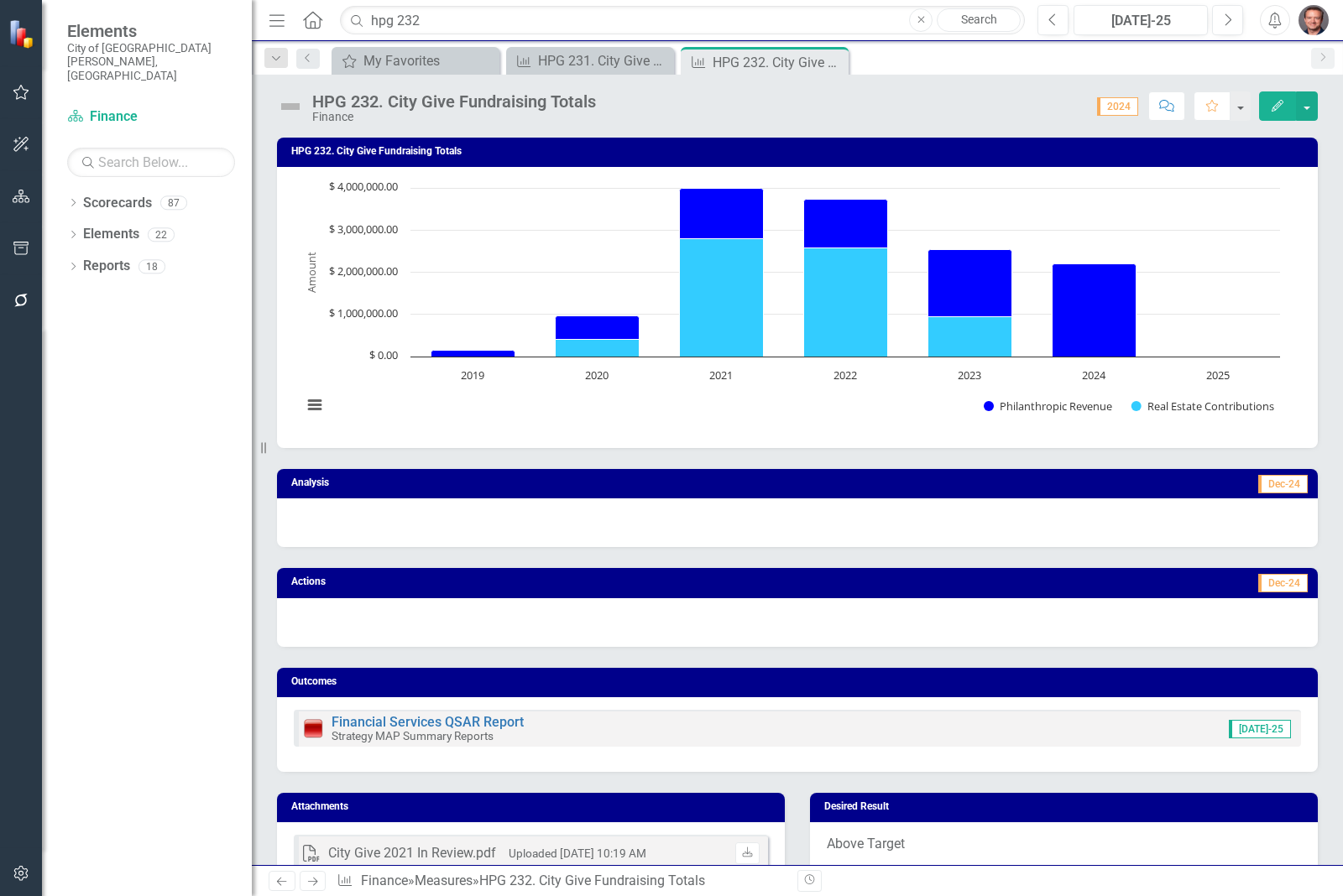
click at [1314, 18] on img "button" at bounding box center [1314, 21] width 31 height 31
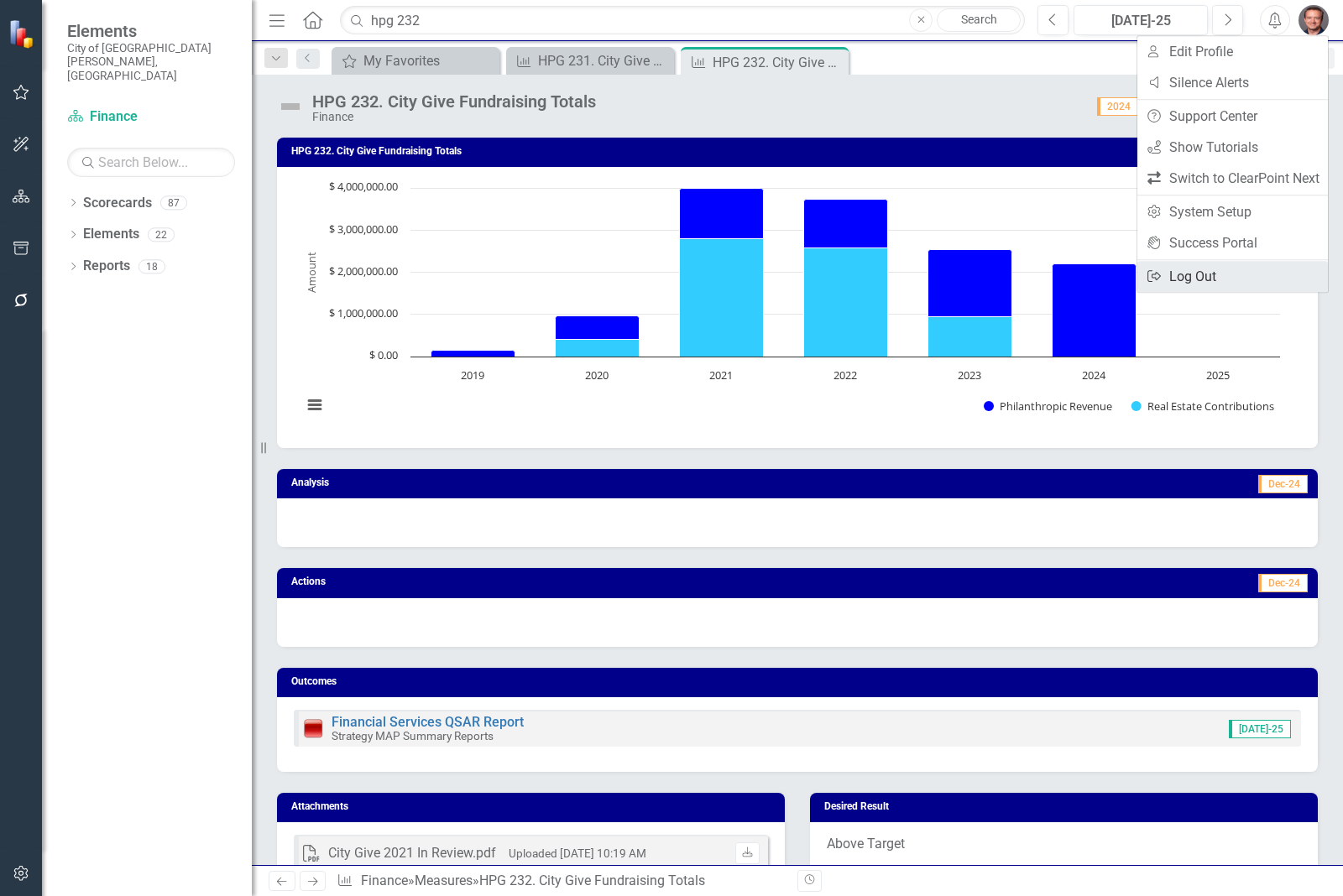
click at [1190, 279] on link "Logout Log Out" at bounding box center [1232, 276] width 191 height 31
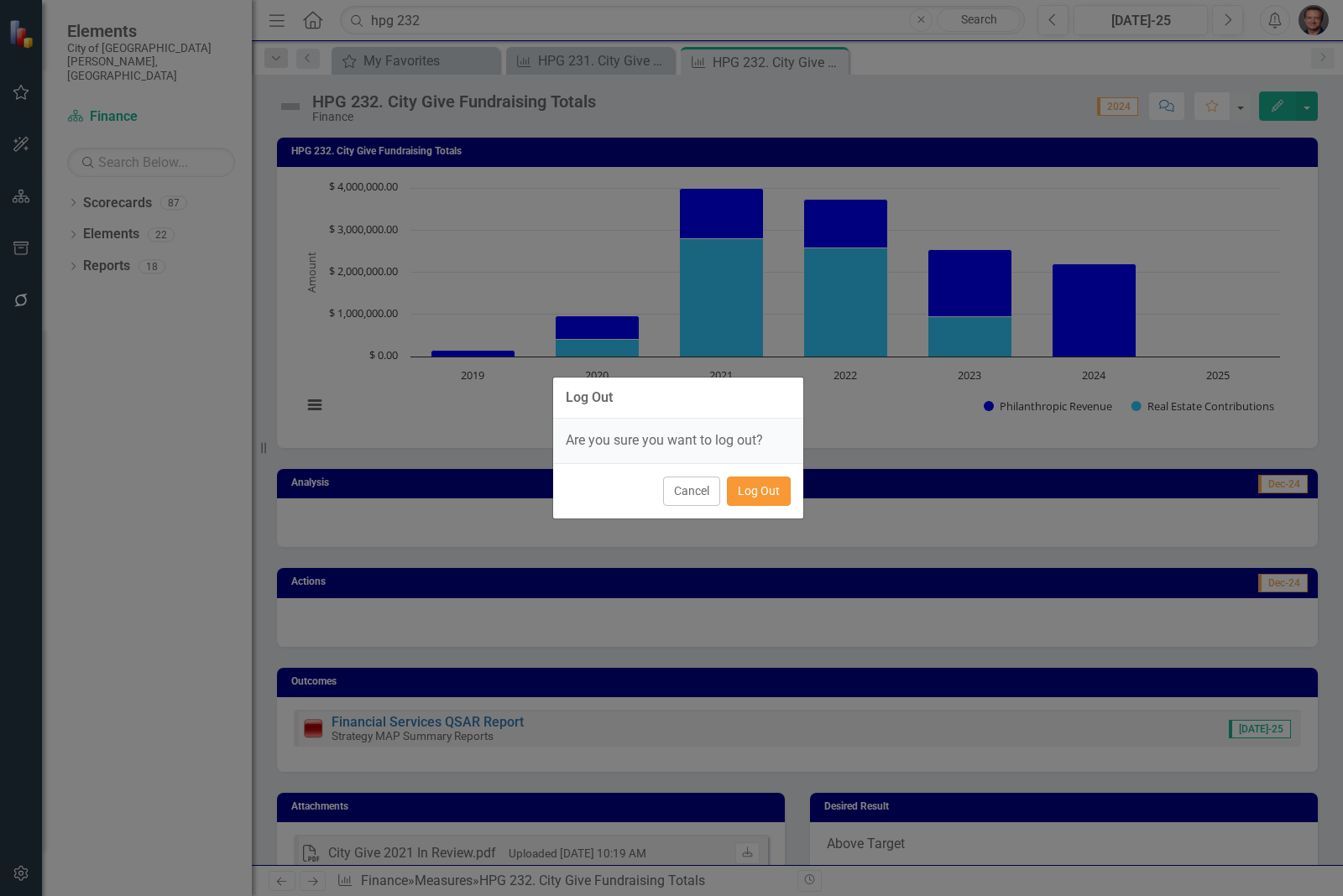
click at [743, 493] on button "Log Out" at bounding box center [759, 491] width 64 height 30
